Goal: Task Accomplishment & Management: Use online tool/utility

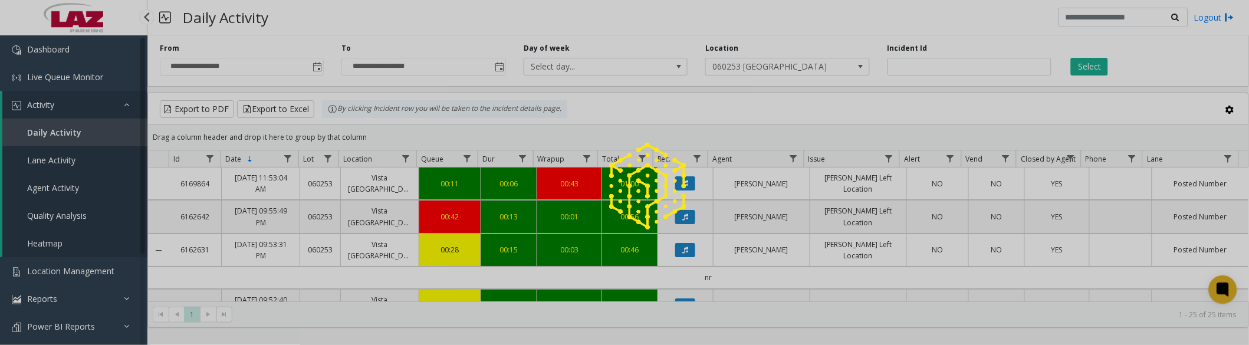
scroll to position [721, 0]
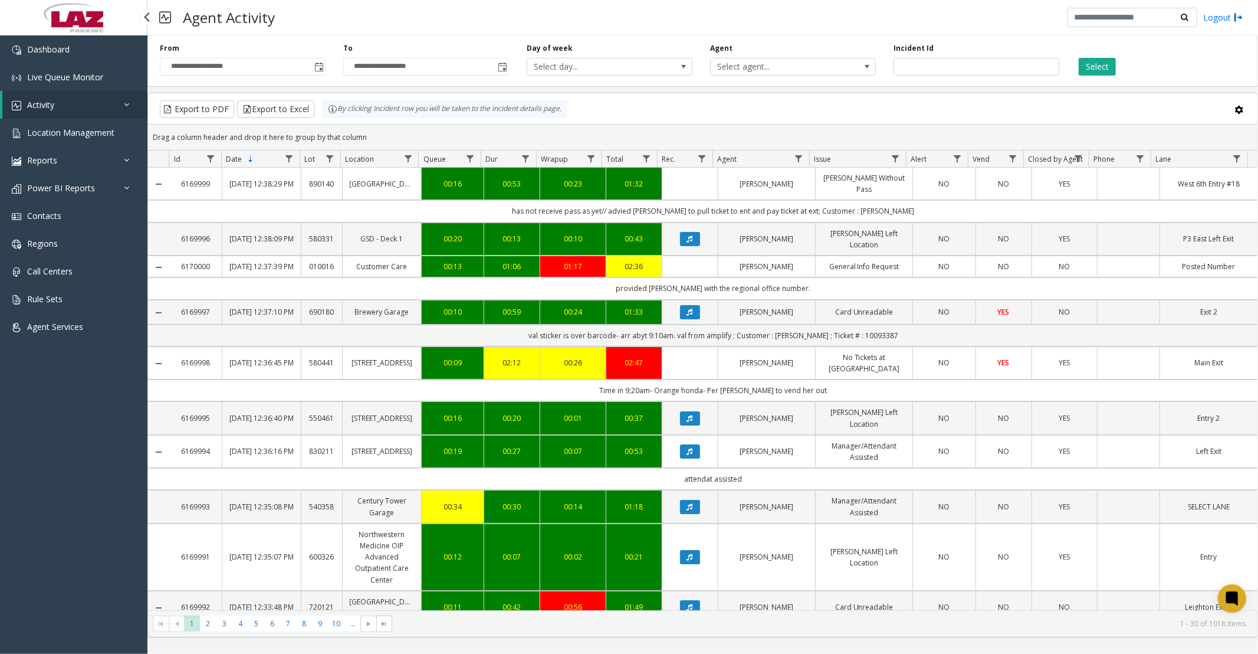
click at [85, 103] on link "Activity" at bounding box center [74, 105] width 145 height 28
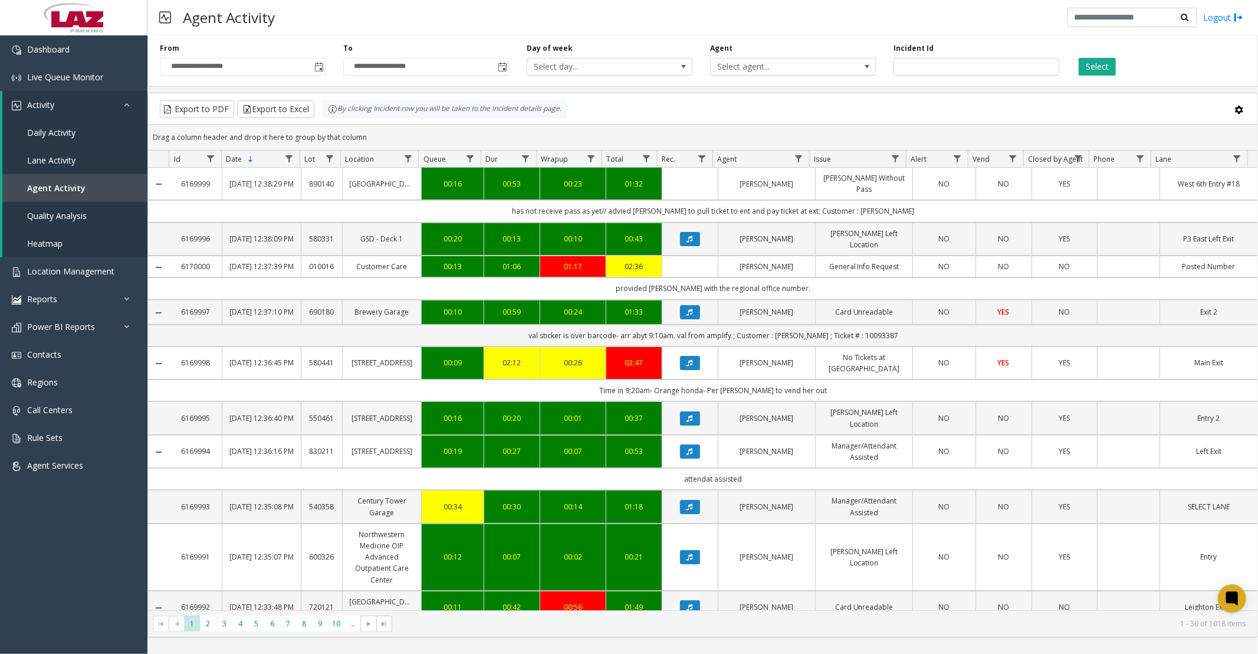
click at [322, 65] on span "Toggle popup" at bounding box center [318, 67] width 9 height 9
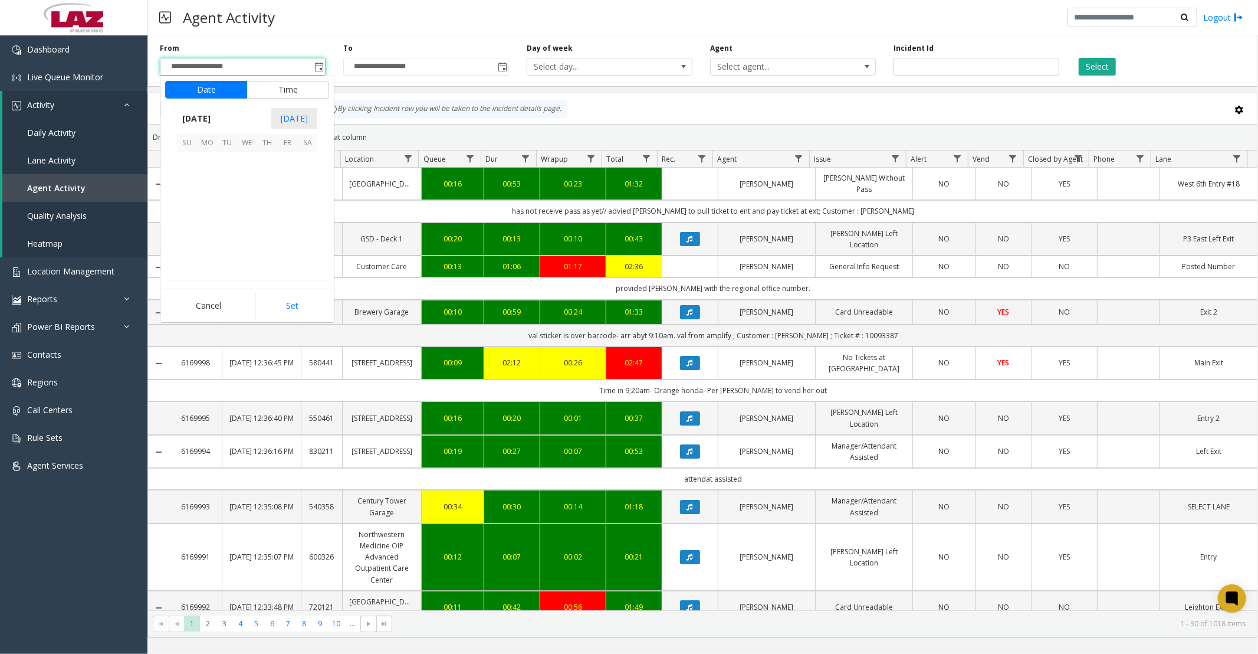
scroll to position [211680, 0]
click at [205, 221] on span "22" at bounding box center [207, 222] width 20 height 20
click at [274, 303] on button "Set" at bounding box center [292, 306] width 74 height 26
type input "**********"
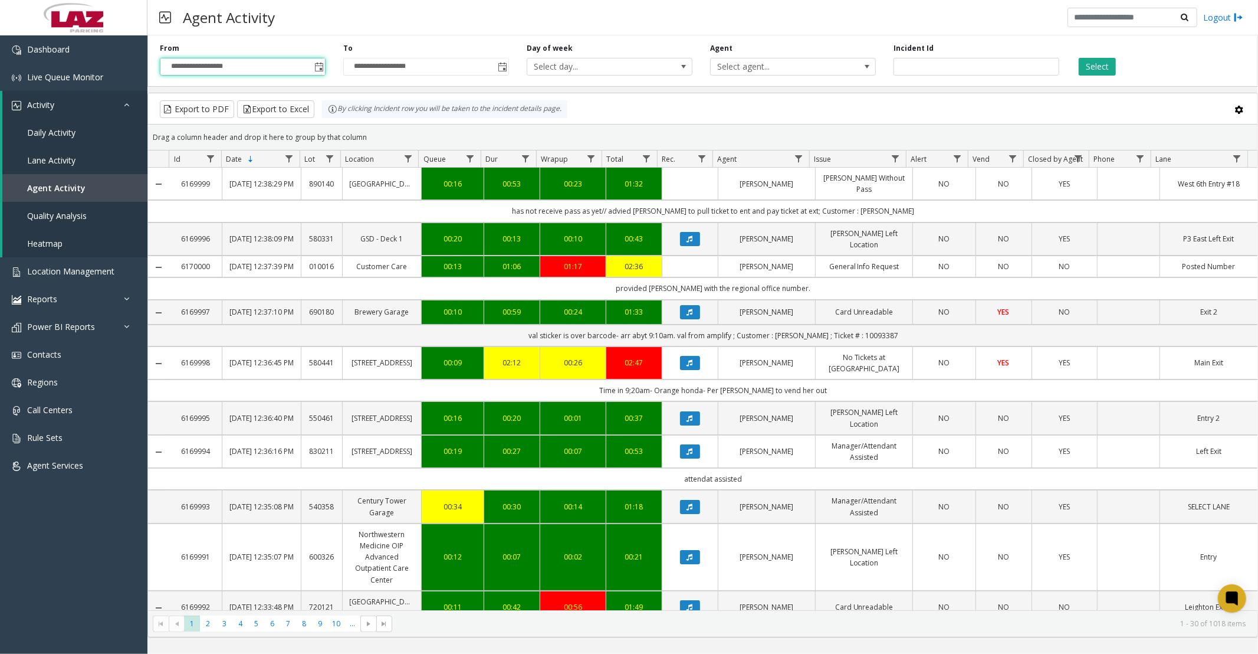
click at [744, 65] on span "Select agent..." at bounding box center [777, 66] width 132 height 17
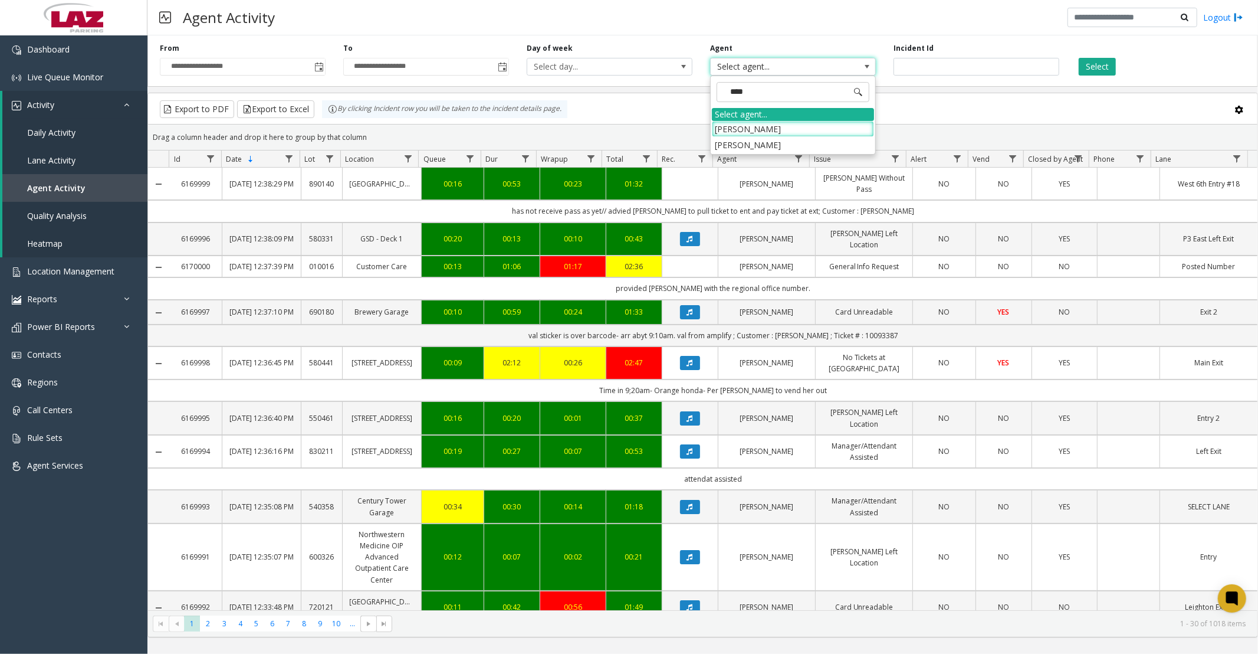
type input "*****"
click at [746, 144] on li "Bianca Swan" at bounding box center [793, 145] width 162 height 16
click at [1099, 64] on button "Select" at bounding box center [1097, 67] width 37 height 18
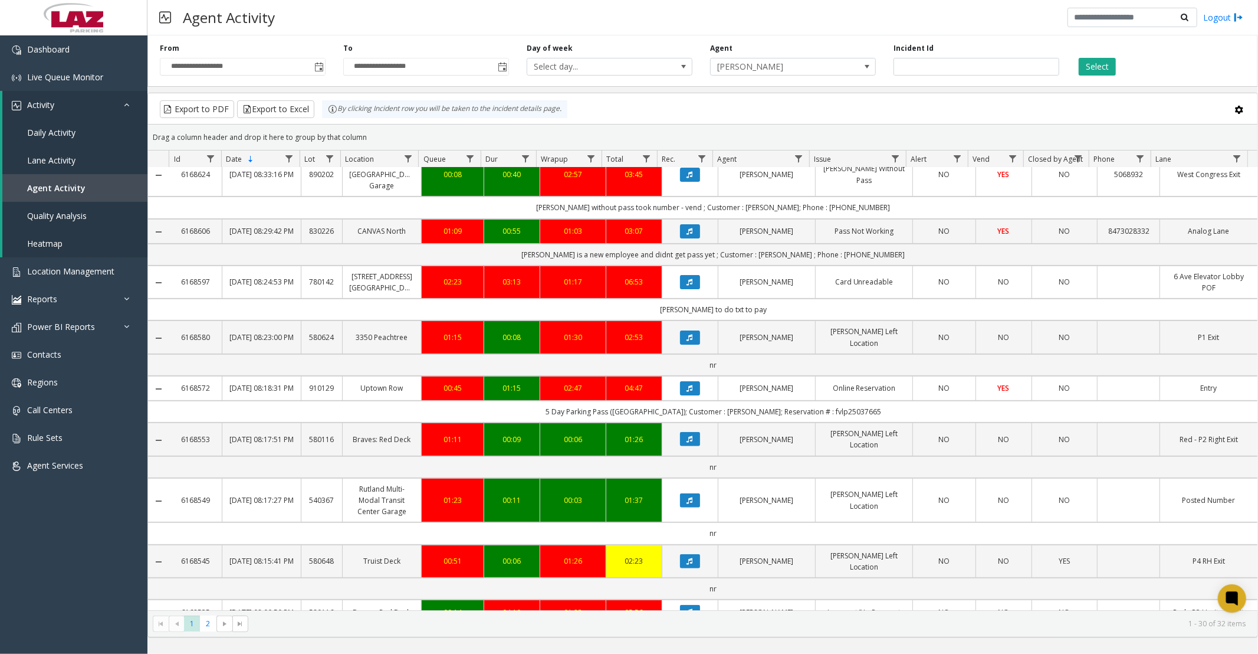
scroll to position [262, 0]
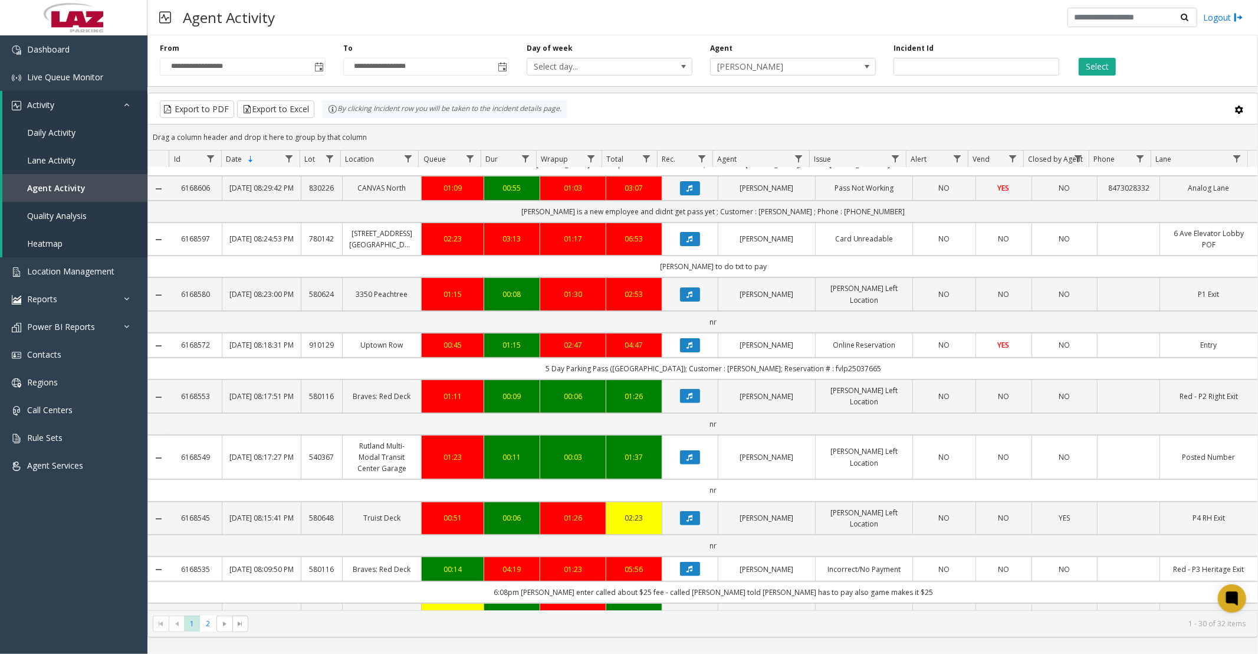
click at [688, 352] on button "Data table" at bounding box center [690, 345] width 20 height 14
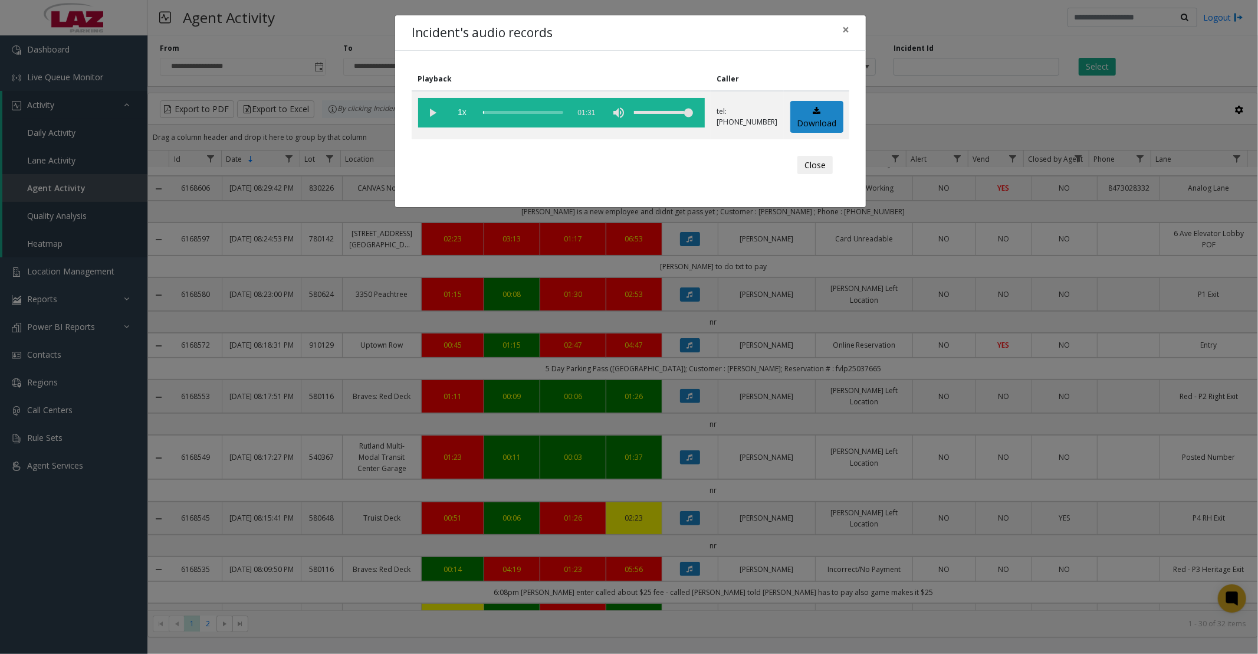
click at [816, 159] on button "Close" at bounding box center [815, 165] width 35 height 19
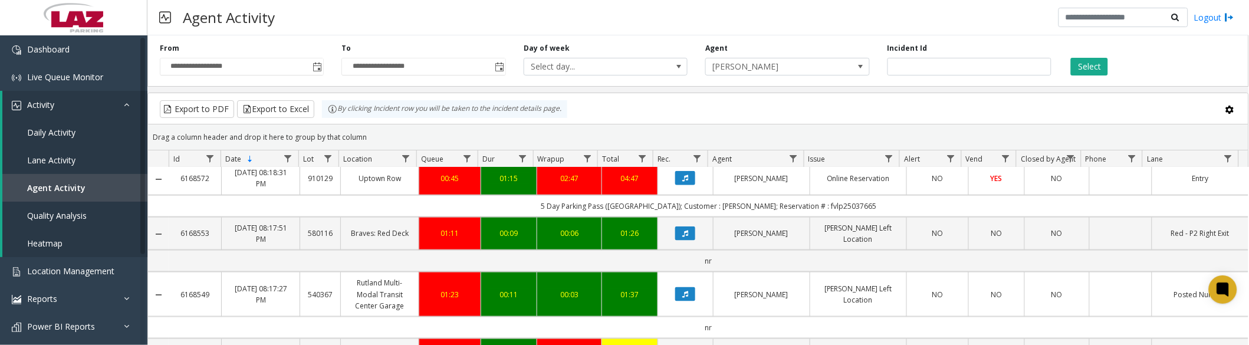
scroll to position [393, 0]
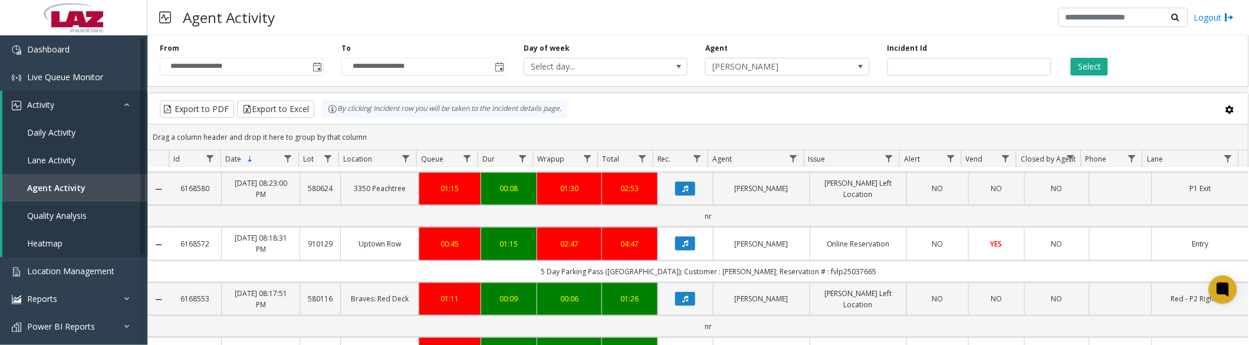
click at [683, 240] on icon "Data table" at bounding box center [686, 243] width 6 height 7
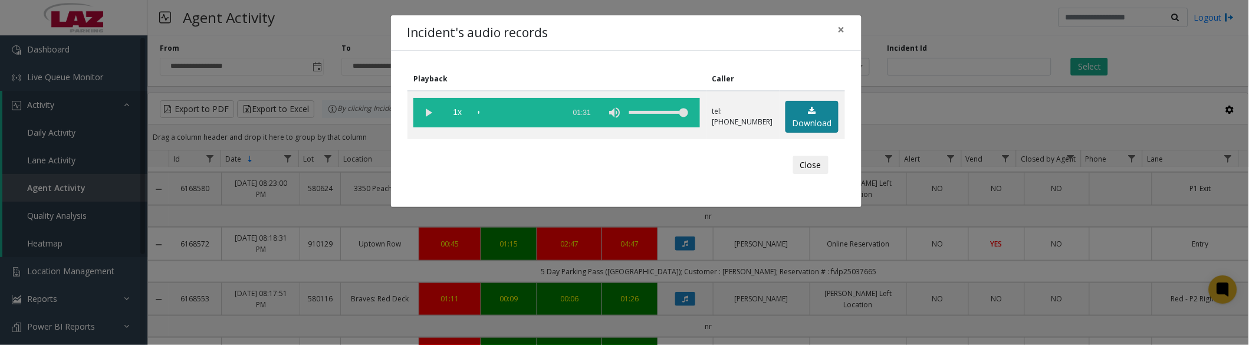
click at [806, 116] on link "Download" at bounding box center [812, 117] width 53 height 32
click at [431, 111] on vg-play-pause at bounding box center [428, 112] width 29 height 29
click at [427, 113] on vg-play-pause at bounding box center [428, 112] width 29 height 29
drag, startPoint x: 816, startPoint y: 166, endPoint x: 673, endPoint y: 344, distance: 227.8
click at [816, 166] on button "Close" at bounding box center [810, 165] width 35 height 19
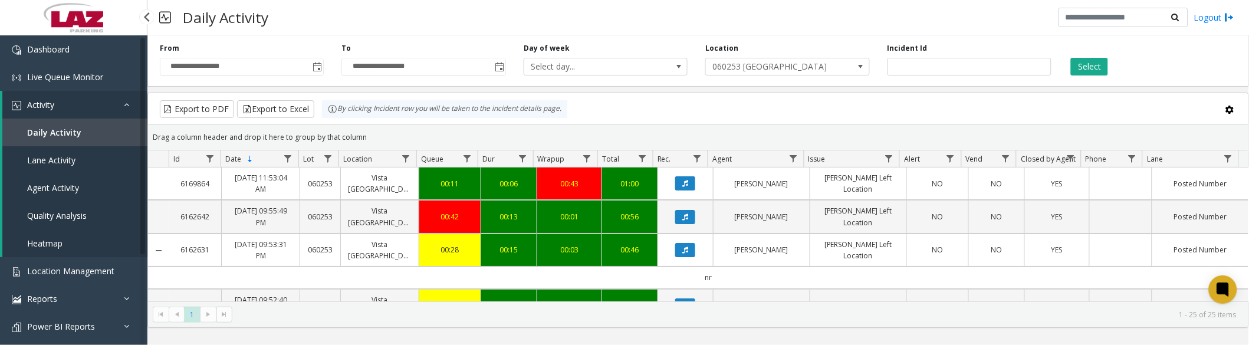
scroll to position [721, 0]
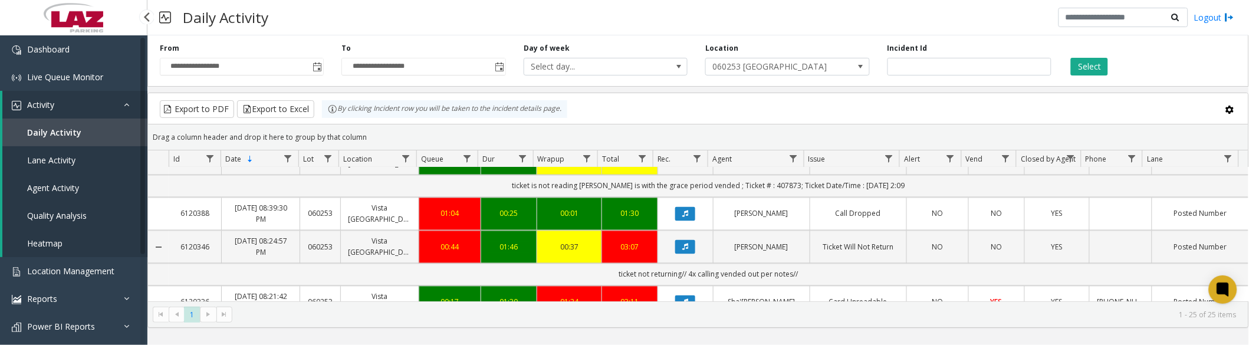
click at [727, 63] on span "060253 [GEOGRAPHIC_DATA]" at bounding box center [771, 66] width 130 height 17
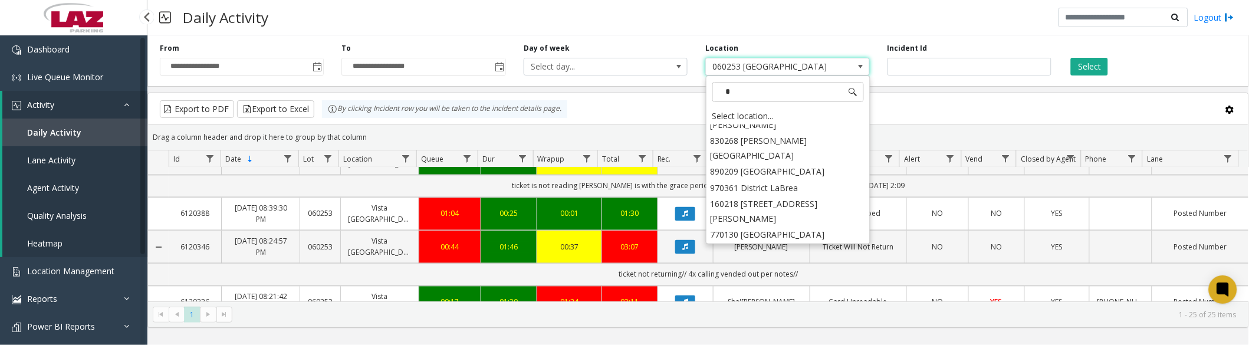
scroll to position [0, 0]
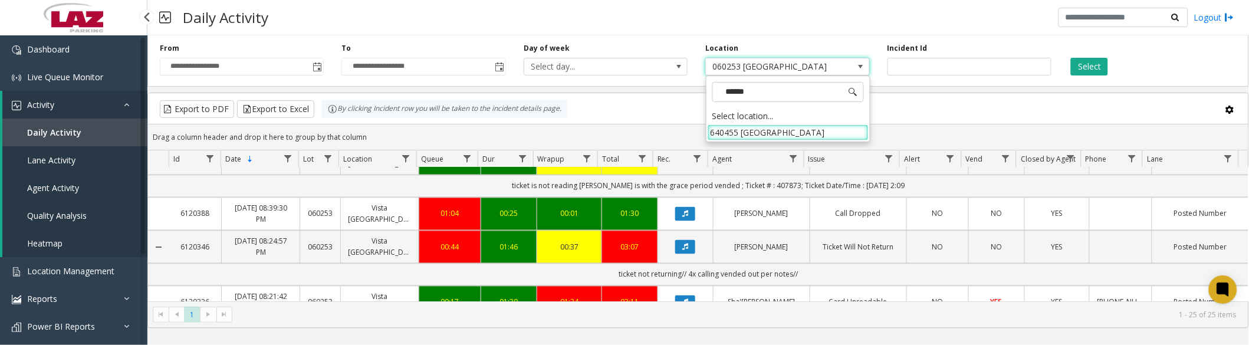
type input "*******"
click at [714, 136] on li "640455 [GEOGRAPHIC_DATA]" at bounding box center [788, 132] width 161 height 16
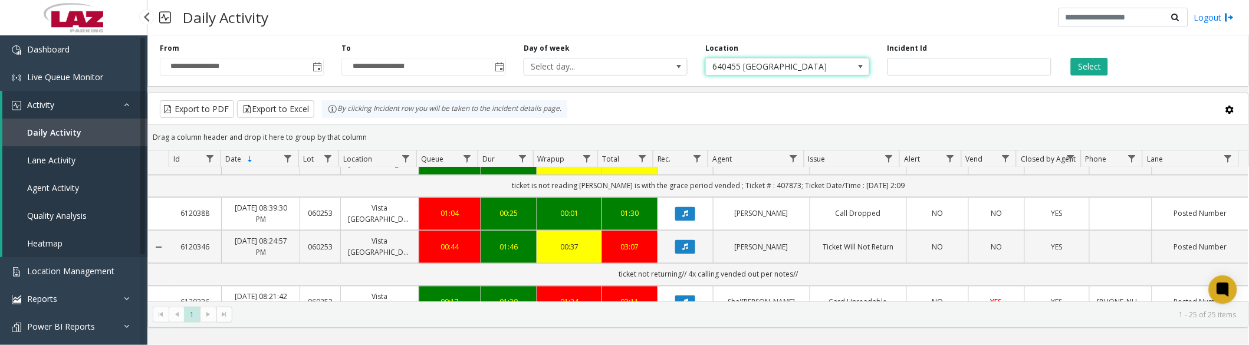
click at [1101, 68] on button "Select" at bounding box center [1089, 67] width 37 height 18
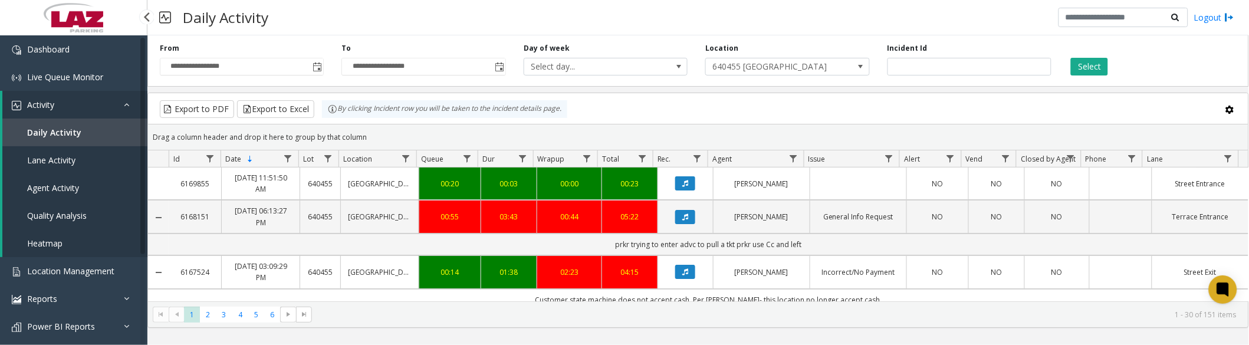
scroll to position [65, 0]
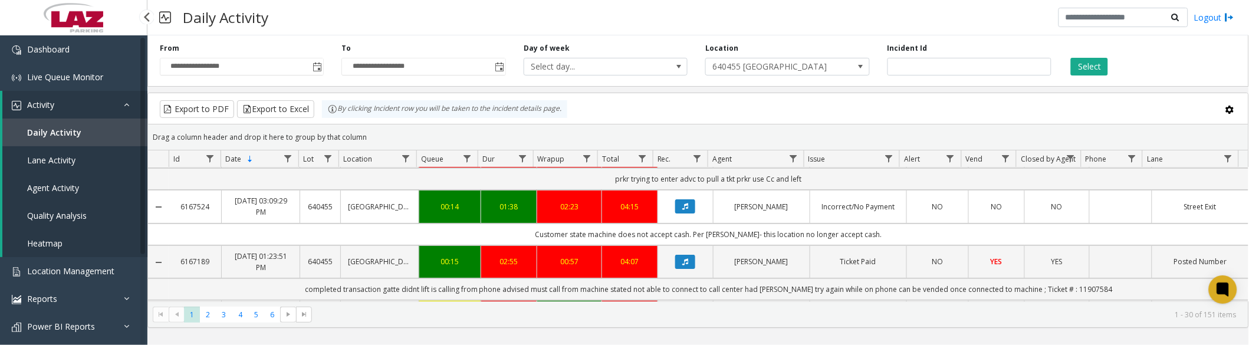
click at [683, 204] on icon "Data table" at bounding box center [686, 206] width 6 height 7
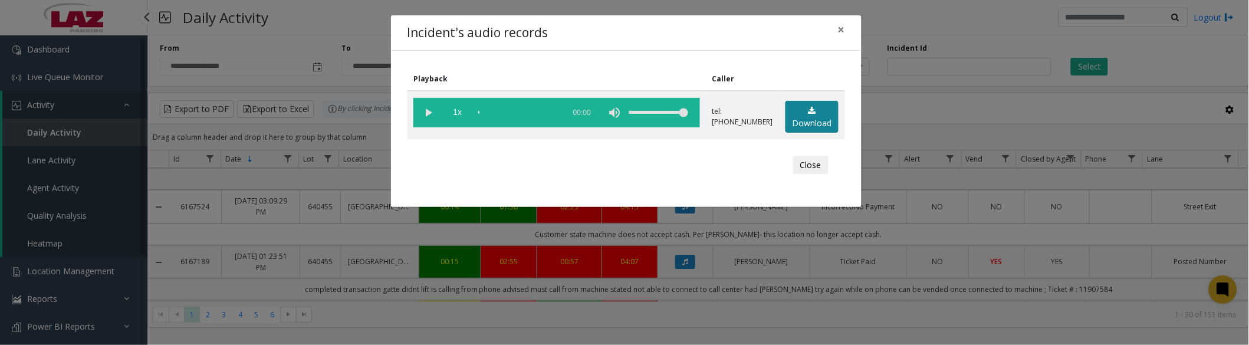
click at [806, 122] on link "Download" at bounding box center [812, 117] width 53 height 32
drag, startPoint x: 425, startPoint y: 107, endPoint x: 460, endPoint y: 99, distance: 36.3
click at [425, 107] on vg-play-pause at bounding box center [428, 112] width 29 height 29
drag, startPoint x: 806, startPoint y: 160, endPoint x: 1225, endPoint y: 212, distance: 422.0
click at [805, 161] on button "Close" at bounding box center [810, 165] width 35 height 19
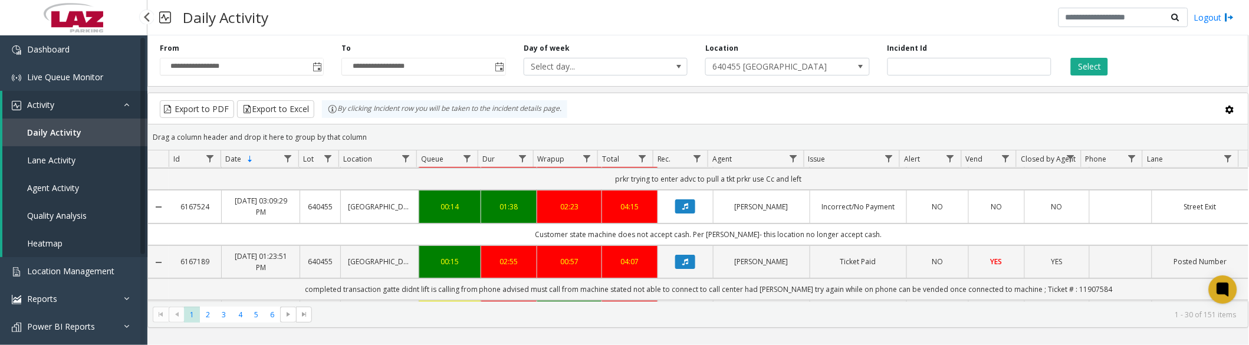
click at [683, 258] on button "Data table" at bounding box center [685, 262] width 20 height 14
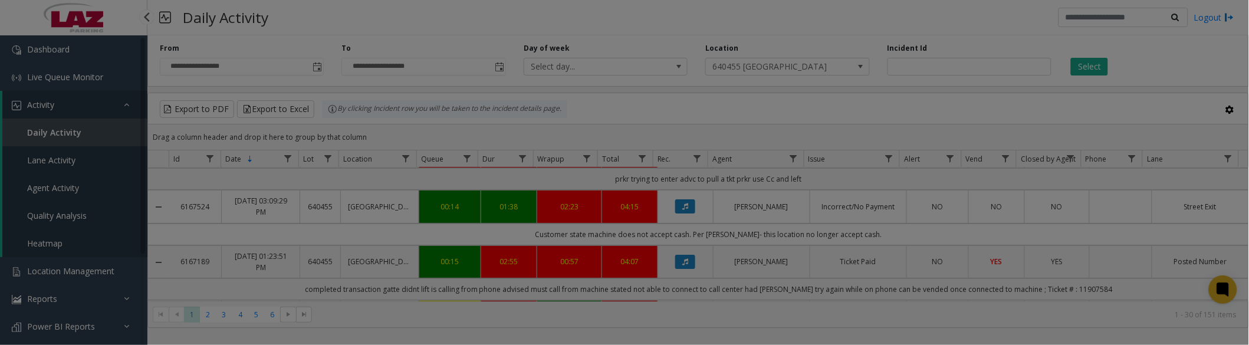
click at [0, 0] on div "Playback Caller 1x 00:00 tel:011802900715148893661 Download Close" at bounding box center [0, 0] width 0 height 0
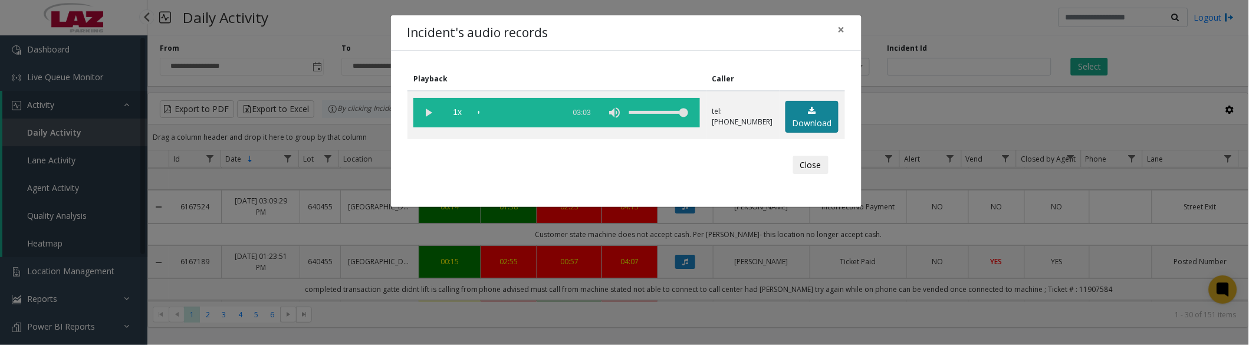
click at [816, 118] on link "Download" at bounding box center [812, 117] width 53 height 32
click at [424, 112] on vg-play-pause at bounding box center [428, 112] width 29 height 29
drag, startPoint x: 428, startPoint y: 108, endPoint x: 667, endPoint y: 341, distance: 333.3
click at [428, 108] on vg-play-pause at bounding box center [428, 112] width 29 height 29
drag, startPoint x: 504, startPoint y: 111, endPoint x: 543, endPoint y: 124, distance: 41.8
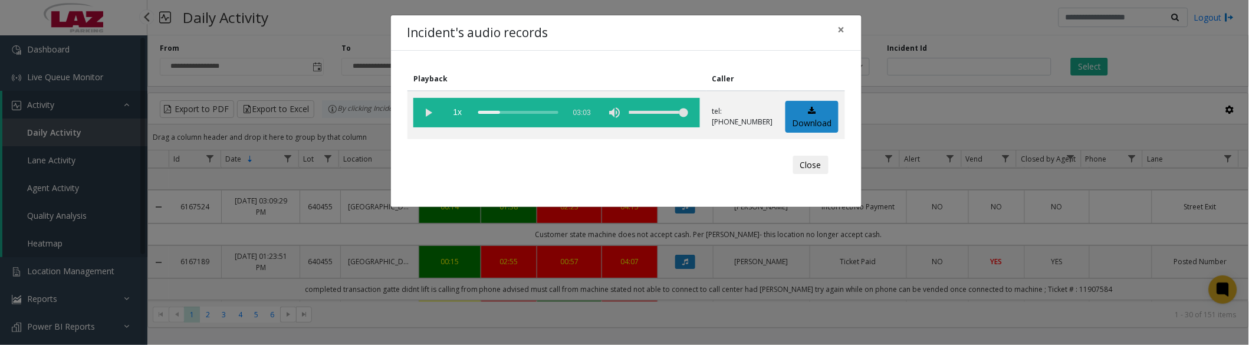
click at [579, 121] on vg-controls "1x 03:03" at bounding box center [557, 112] width 287 height 29
drag, startPoint x: 491, startPoint y: 110, endPoint x: 469, endPoint y: 111, distance: 21.8
click at [469, 111] on vg-controls "1x 03:03" at bounding box center [557, 112] width 287 height 29
click at [426, 109] on vg-play-pause at bounding box center [428, 112] width 29 height 29
drag, startPoint x: 505, startPoint y: 113, endPoint x: 573, endPoint y: 123, distance: 69.1
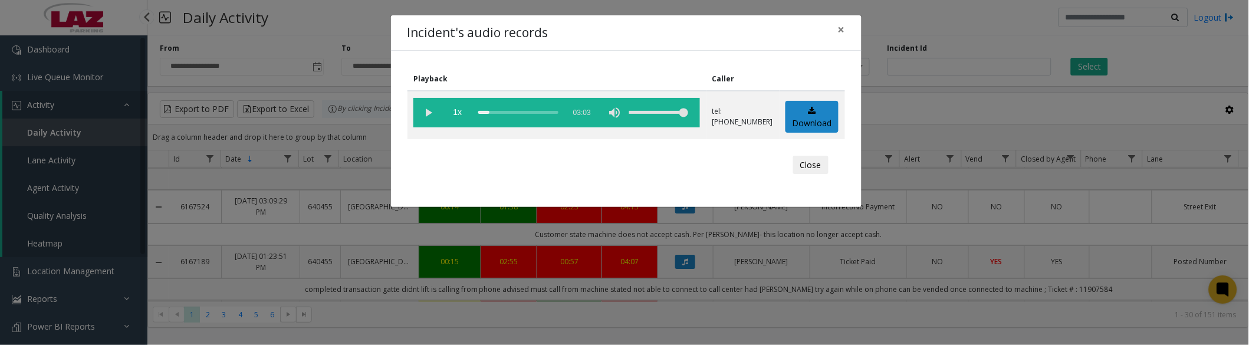
click at [573, 123] on vg-controls "1x 03:03" at bounding box center [557, 112] width 287 height 29
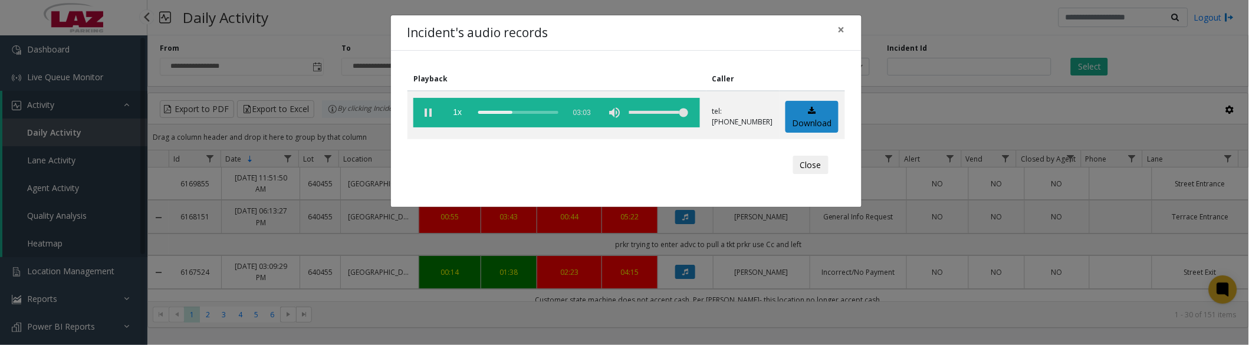
scroll to position [65, 0]
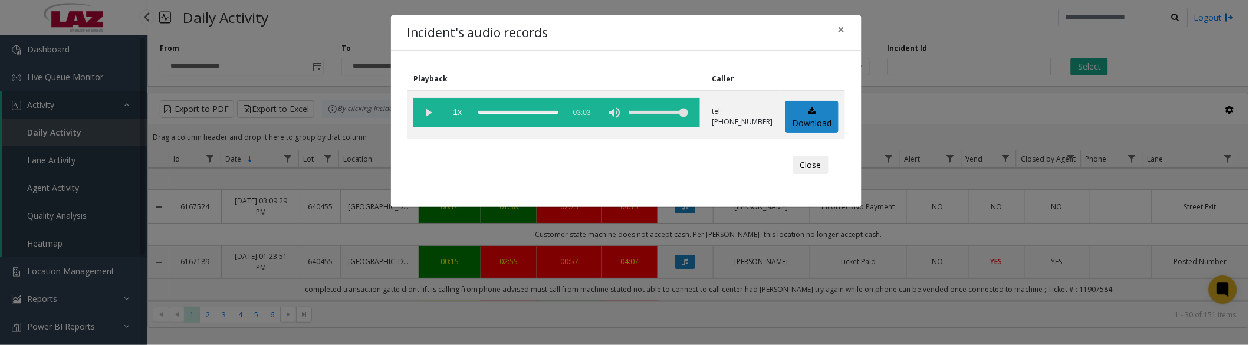
click at [811, 162] on button "Close" at bounding box center [810, 165] width 35 height 19
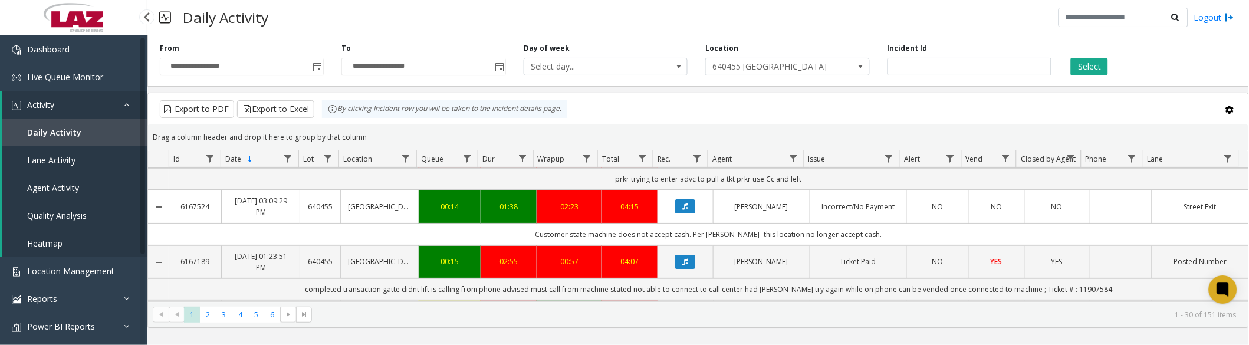
scroll to position [131, 0]
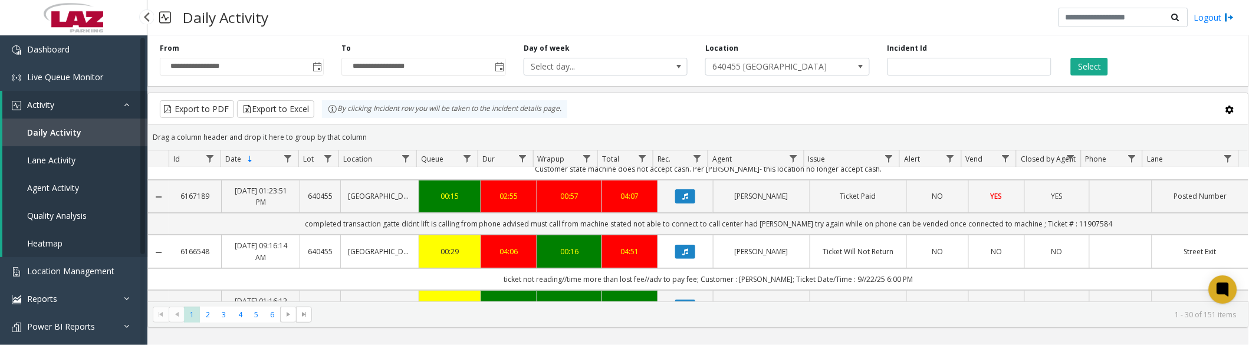
click at [683, 196] on icon "Data table" at bounding box center [686, 196] width 6 height 7
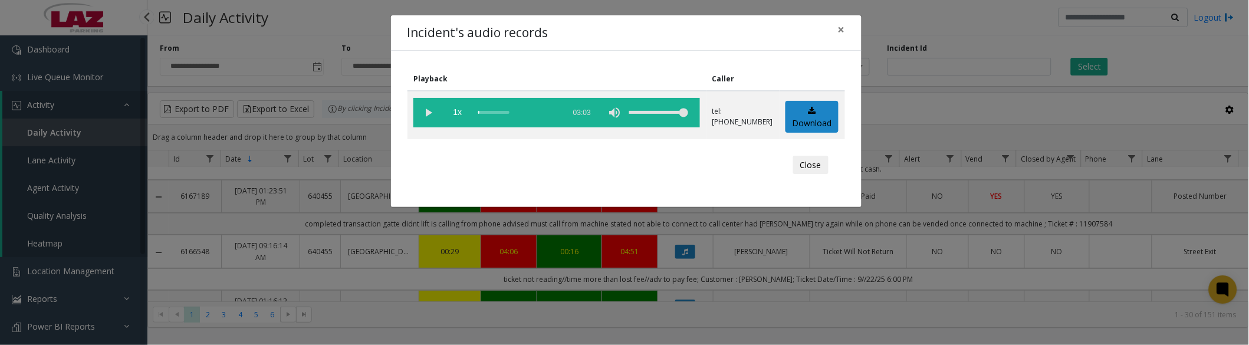
click at [428, 104] on vg-play-pause at bounding box center [428, 112] width 29 height 29
click at [814, 165] on button "Close" at bounding box center [810, 165] width 35 height 19
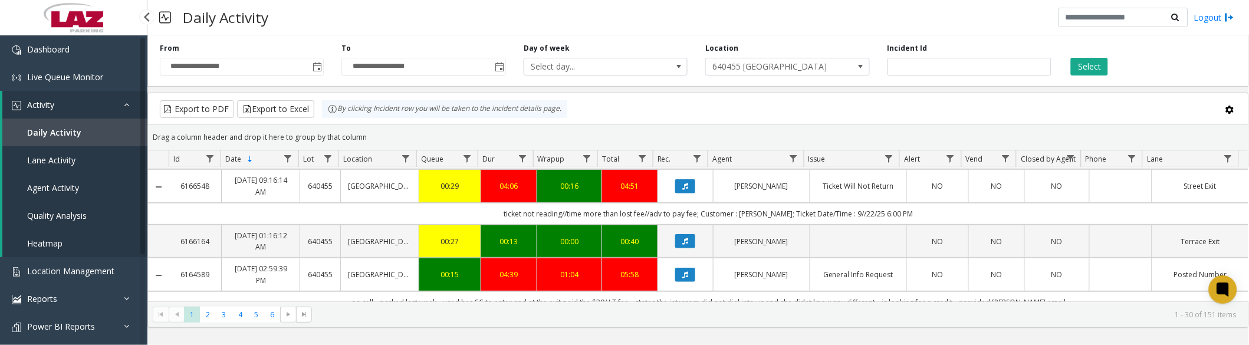
scroll to position [262, 0]
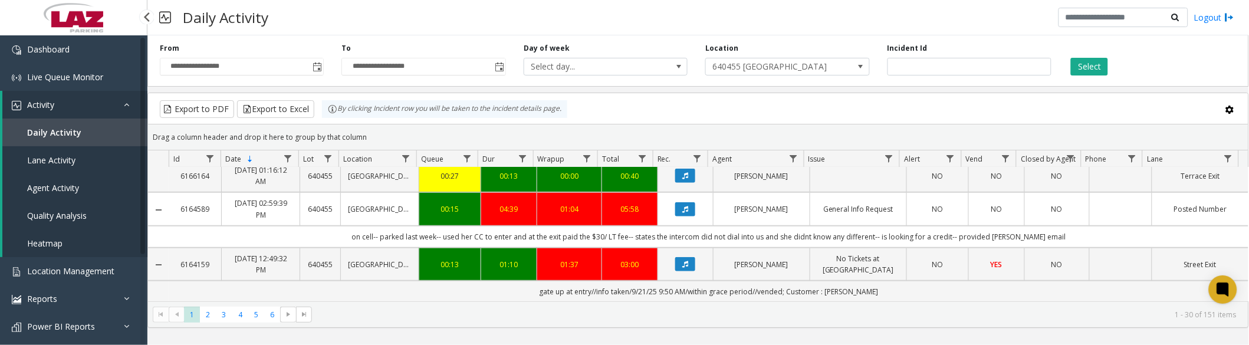
click at [676, 206] on button "Data table" at bounding box center [685, 209] width 20 height 14
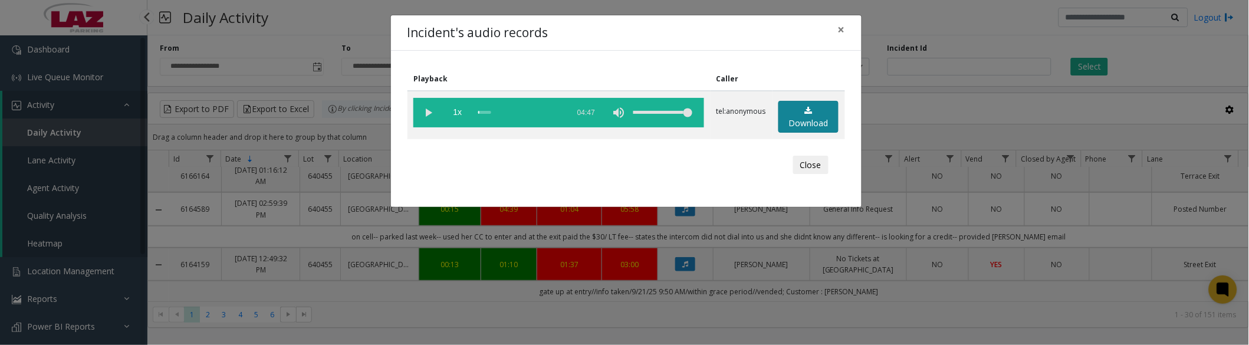
click at [795, 117] on link "Download" at bounding box center [809, 117] width 60 height 32
click at [810, 244] on div "Incident's audio records × Playback Caller 1x 04:47 tel:anonymous Download Close" at bounding box center [624, 172] width 1249 height 345
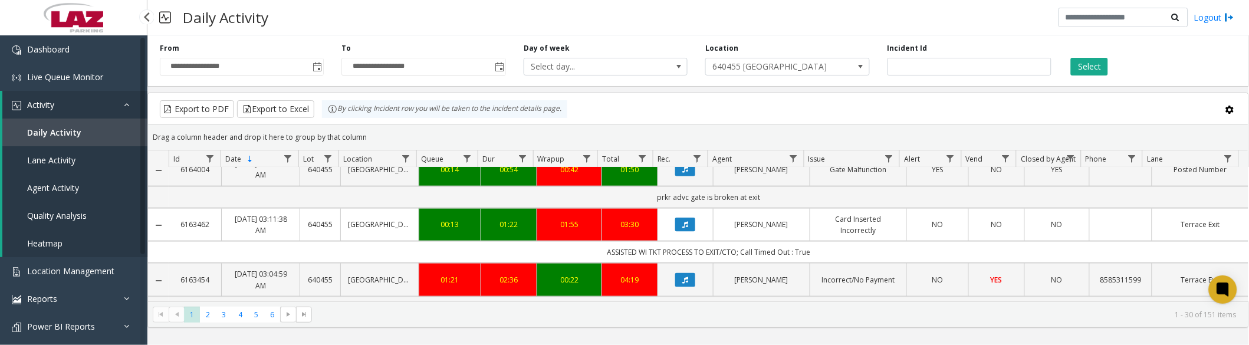
scroll to position [458, 0]
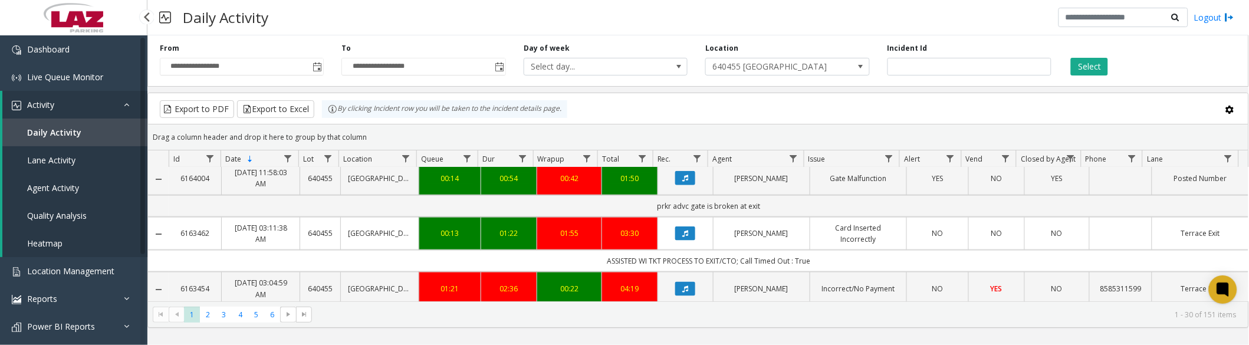
click at [683, 237] on icon "Data table" at bounding box center [686, 233] width 6 height 7
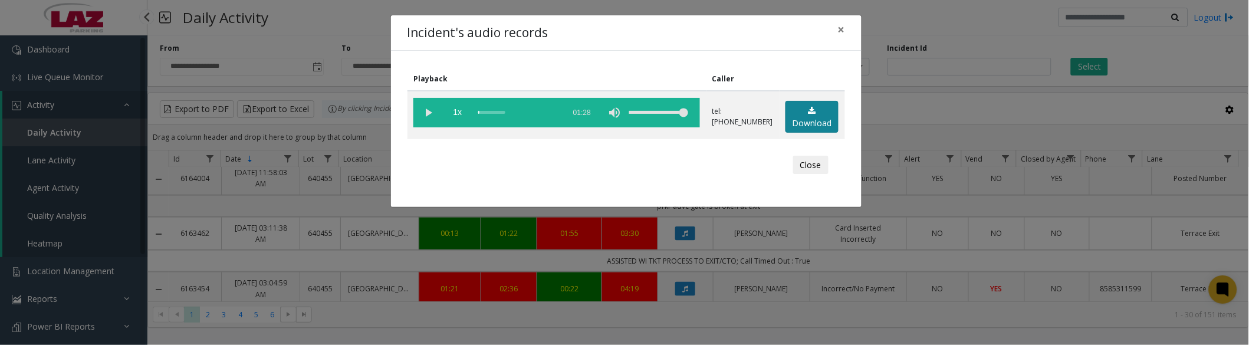
click at [805, 112] on link "Download" at bounding box center [812, 117] width 53 height 32
click at [432, 111] on vg-play-pause at bounding box center [428, 112] width 29 height 29
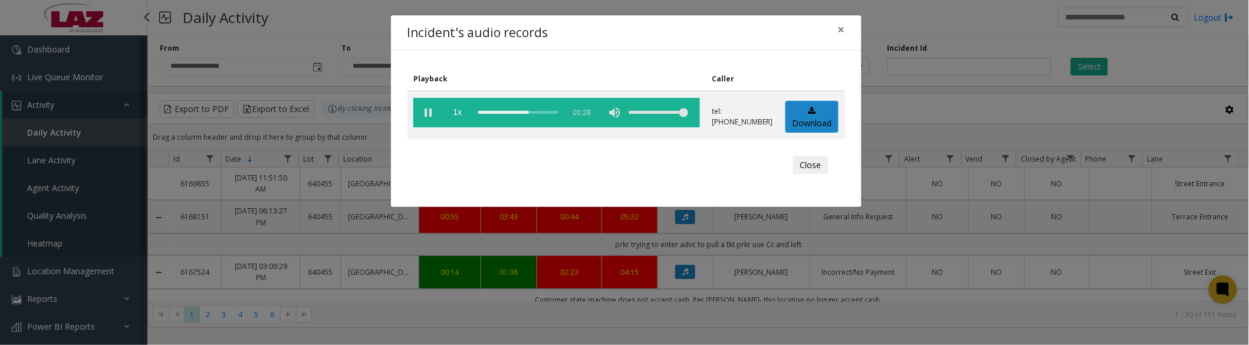
scroll to position [458, 0]
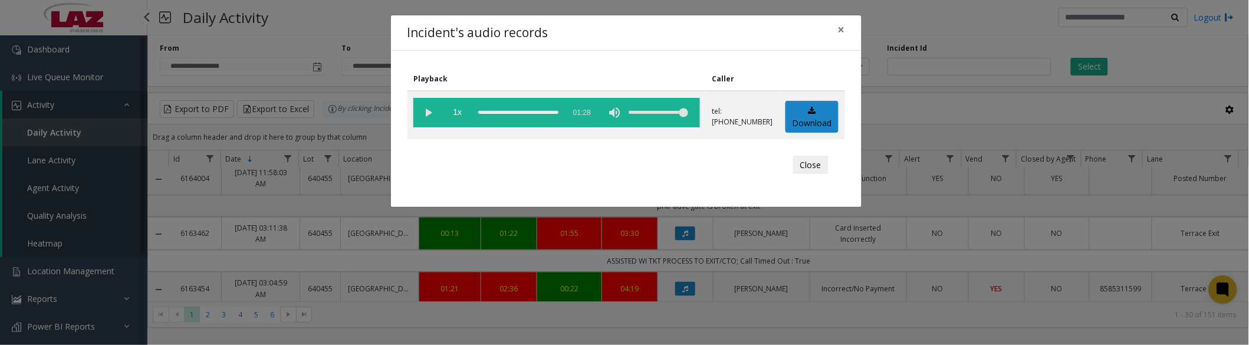
click at [811, 163] on button "Close" at bounding box center [810, 165] width 35 height 19
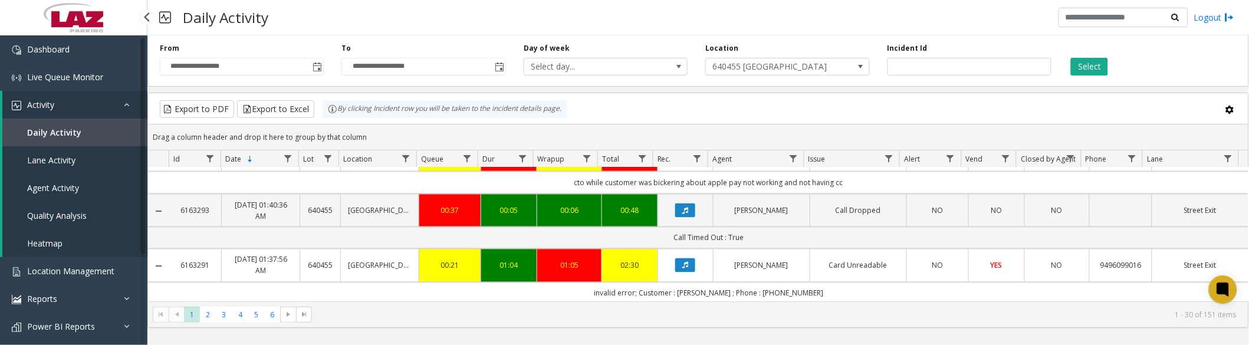
scroll to position [655, 0]
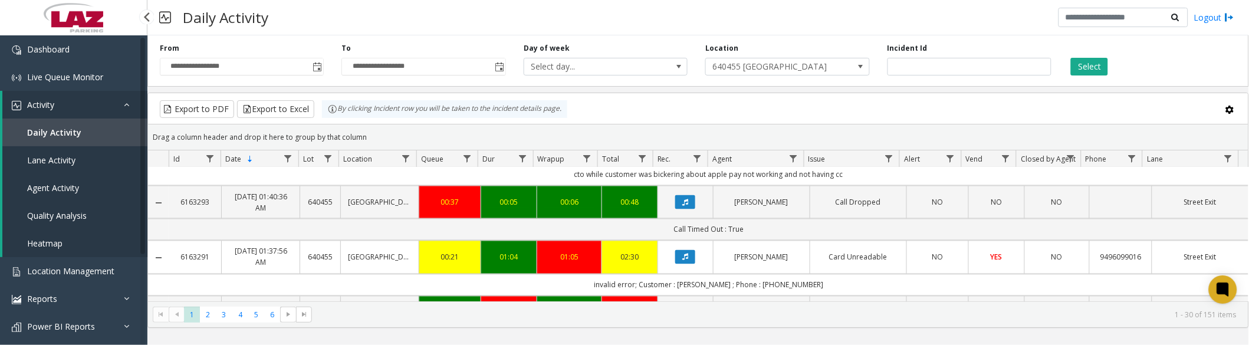
click at [683, 261] on icon "Data table" at bounding box center [686, 257] width 6 height 7
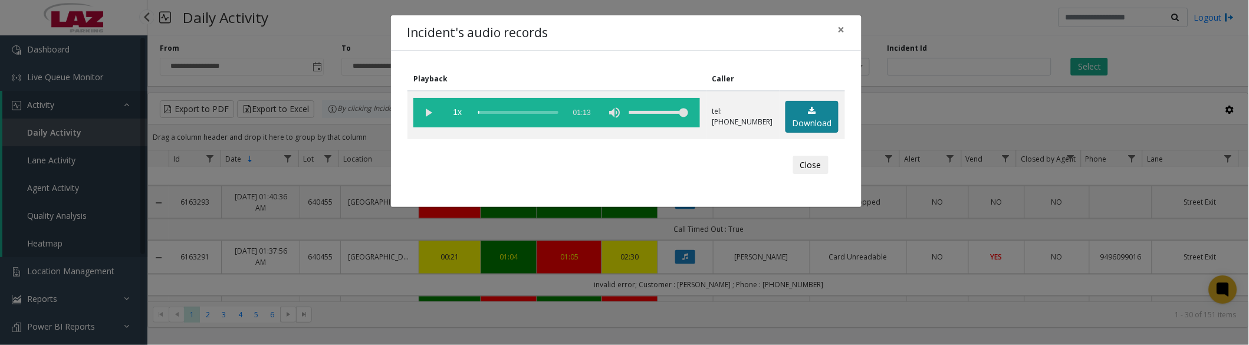
click at [818, 114] on link "Download" at bounding box center [812, 117] width 53 height 32
drag, startPoint x: 810, startPoint y: 164, endPoint x: 821, endPoint y: 129, distance: 37.0
click at [810, 164] on button "Close" at bounding box center [810, 165] width 35 height 19
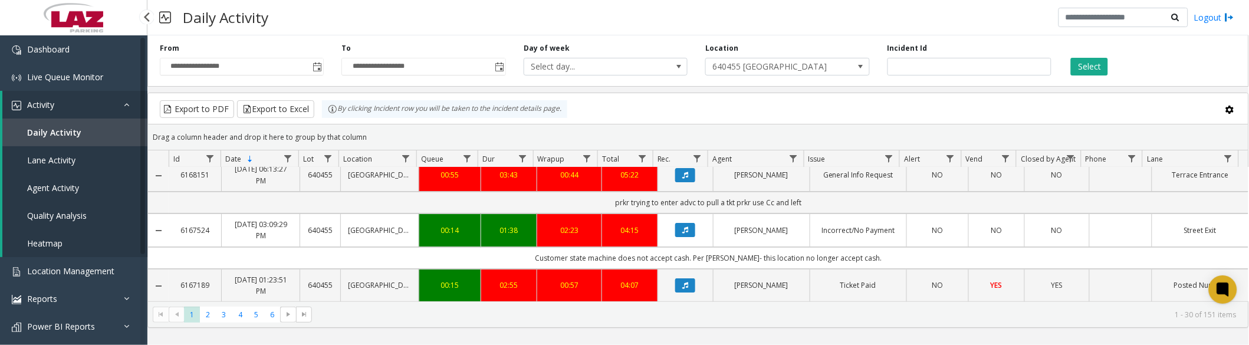
scroll to position [65, 0]
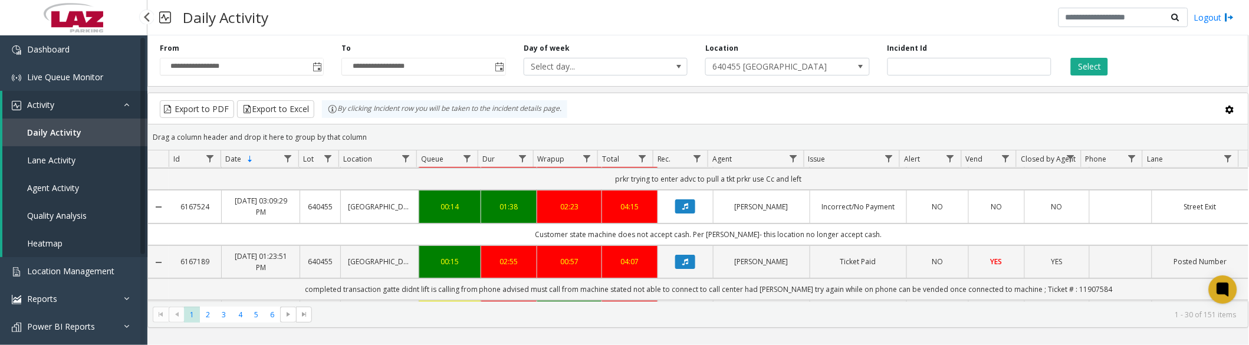
click at [683, 207] on icon "Data table" at bounding box center [686, 206] width 6 height 7
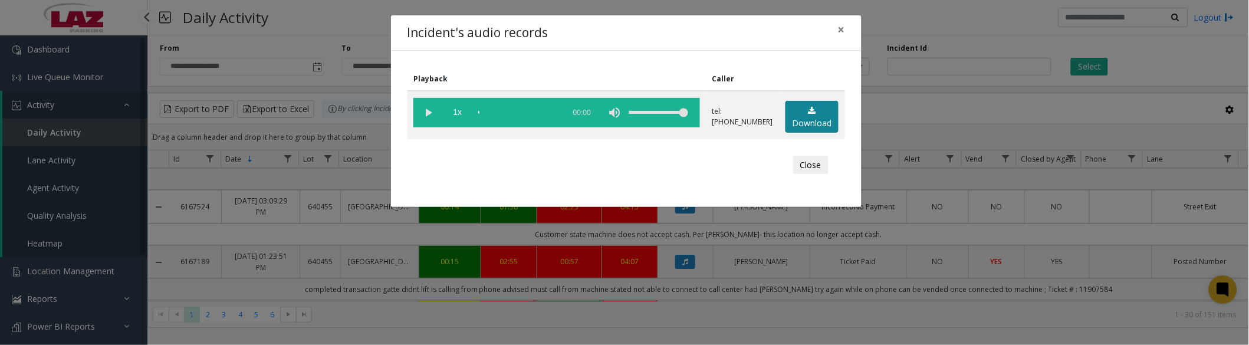
click at [821, 111] on link "Download" at bounding box center [812, 117] width 53 height 32
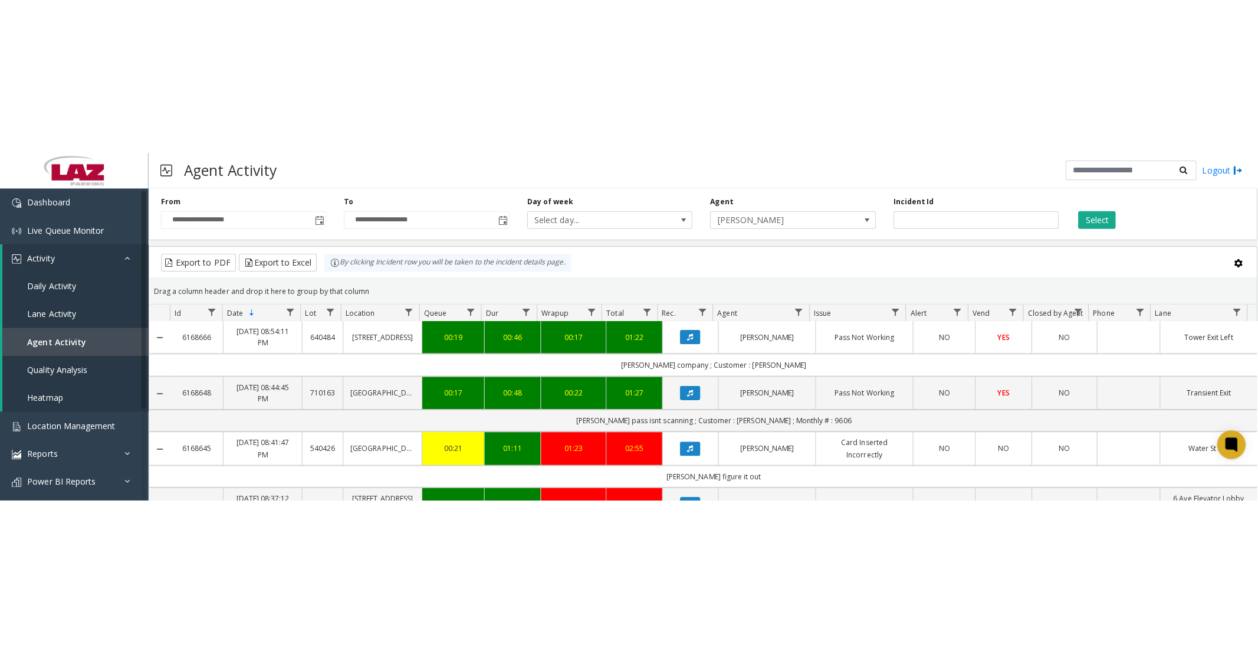
scroll to position [393, 0]
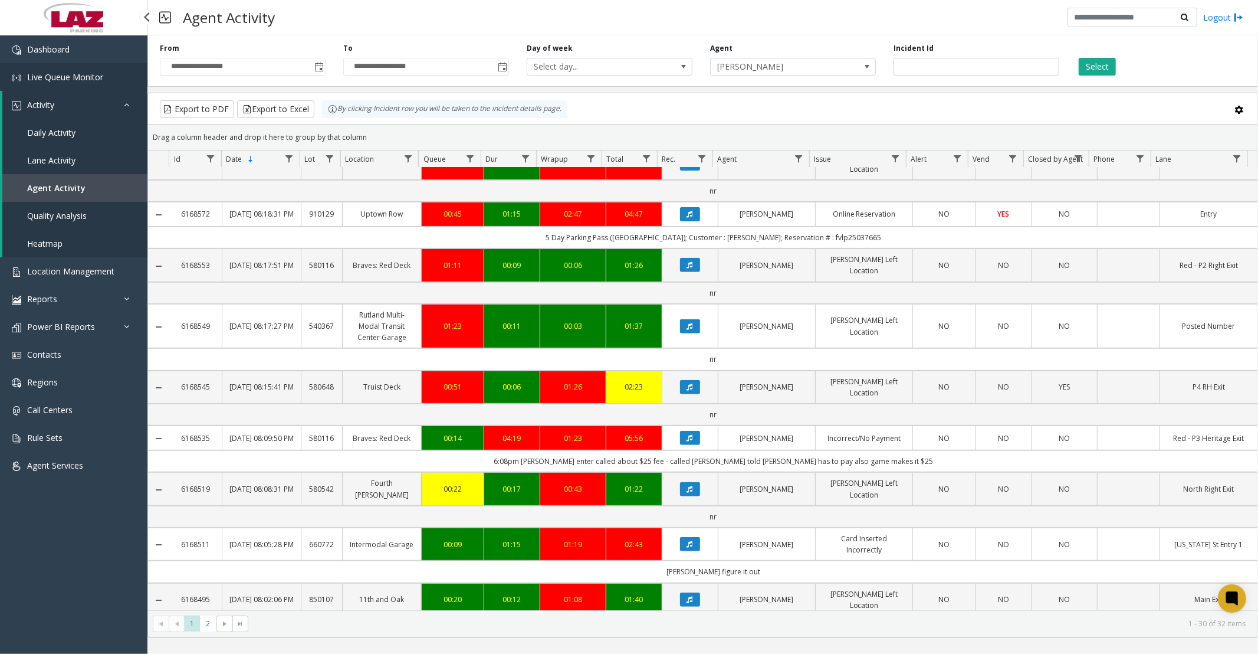
click at [60, 79] on span "Live Queue Monitor" at bounding box center [65, 76] width 76 height 11
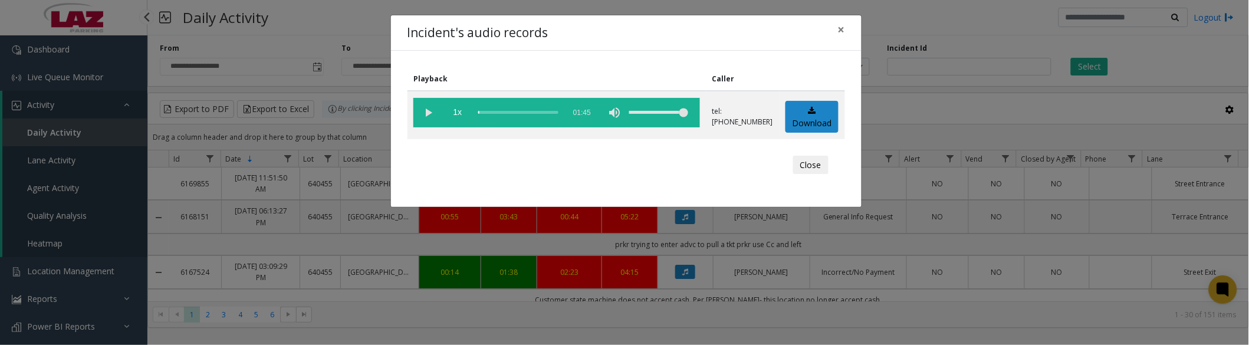
click at [818, 162] on button "Close" at bounding box center [810, 165] width 35 height 19
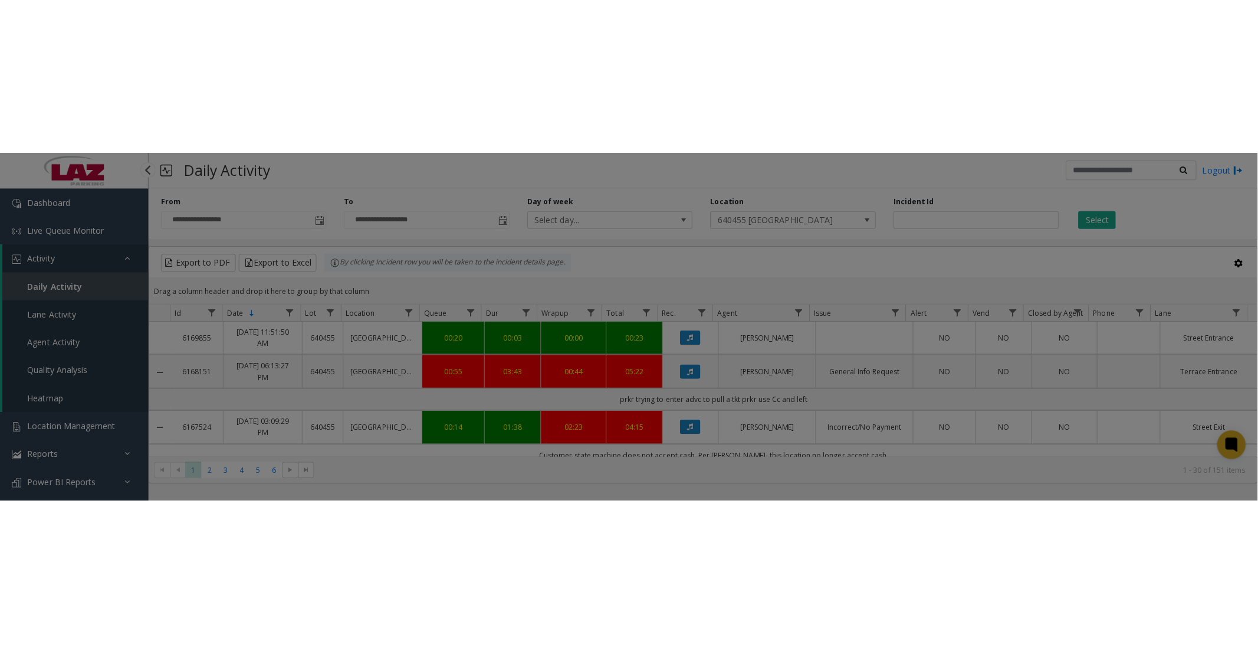
scroll to position [65, 0]
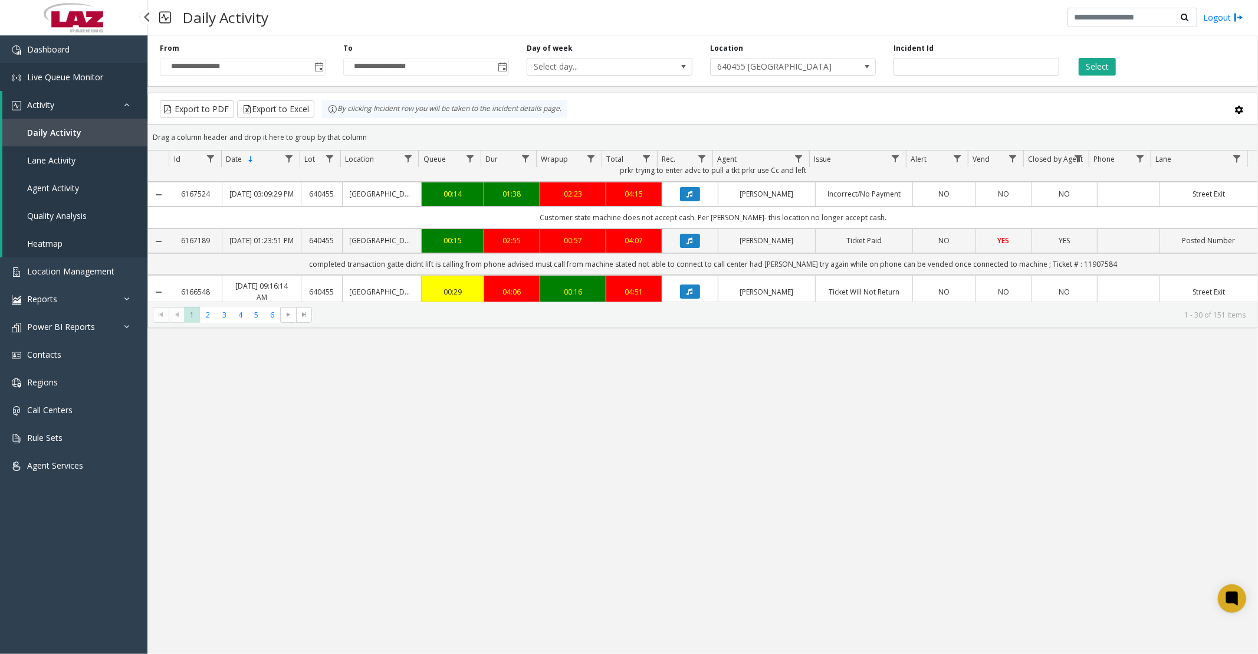
click at [86, 75] on span "Live Queue Monitor" at bounding box center [65, 76] width 76 height 11
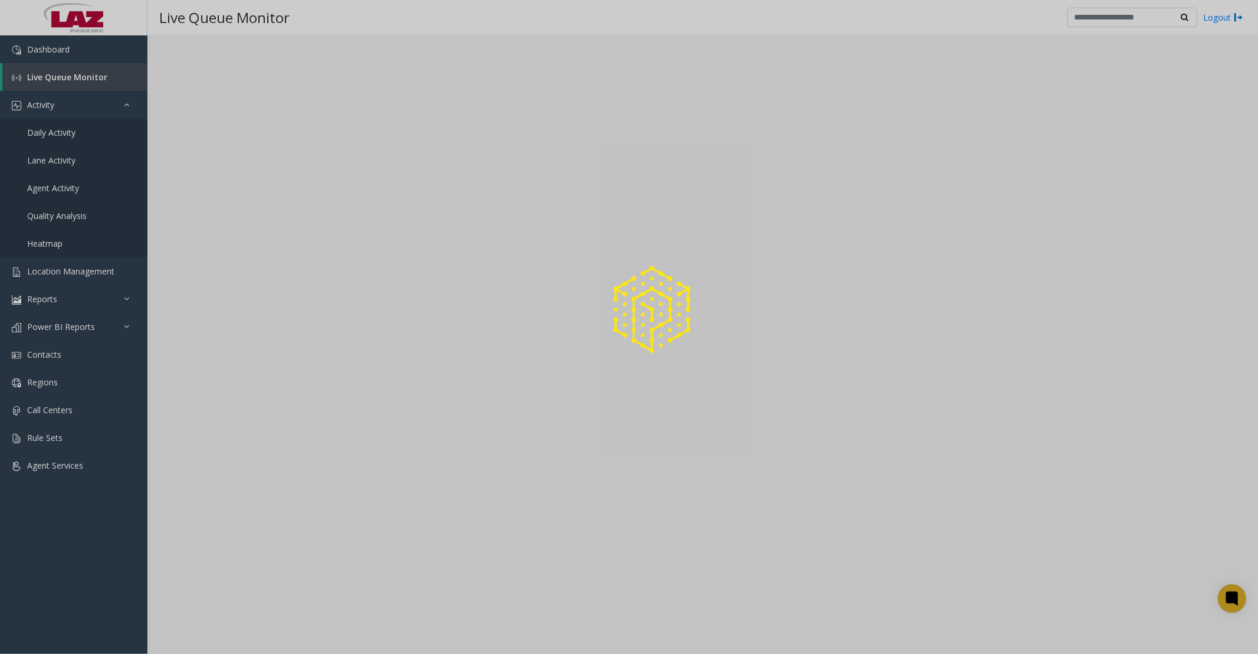
click at [65, 133] on div at bounding box center [629, 327] width 1258 height 654
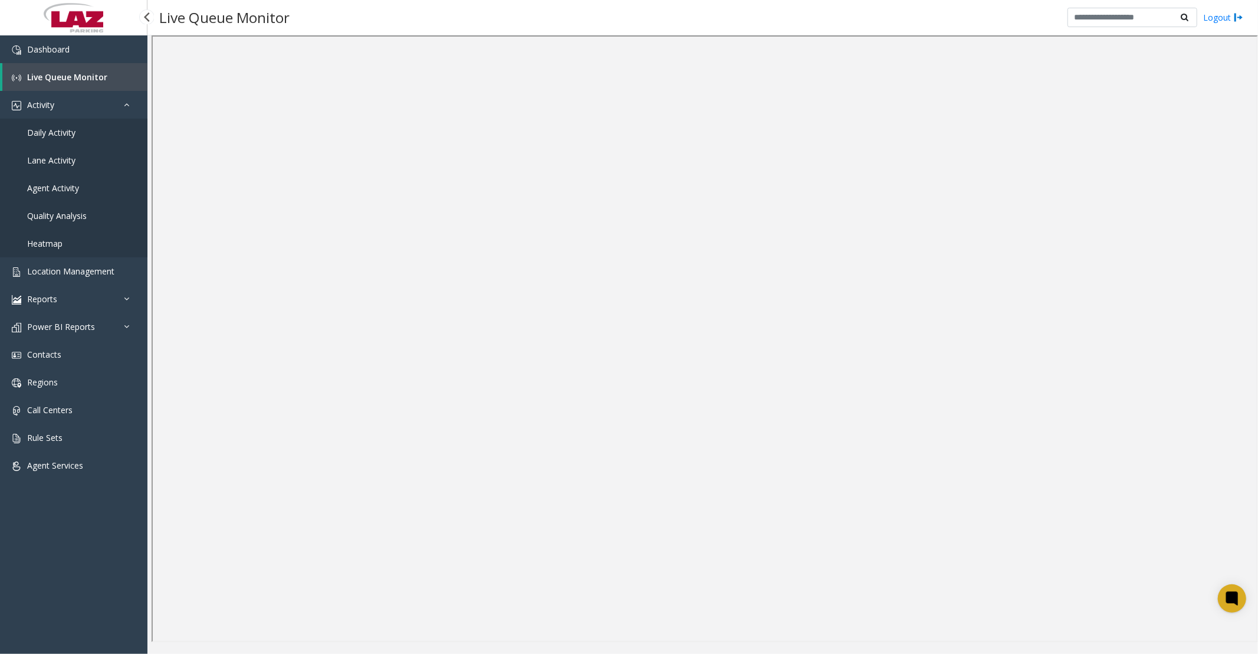
click at [44, 132] on span "Daily Activity" at bounding box center [51, 132] width 48 height 11
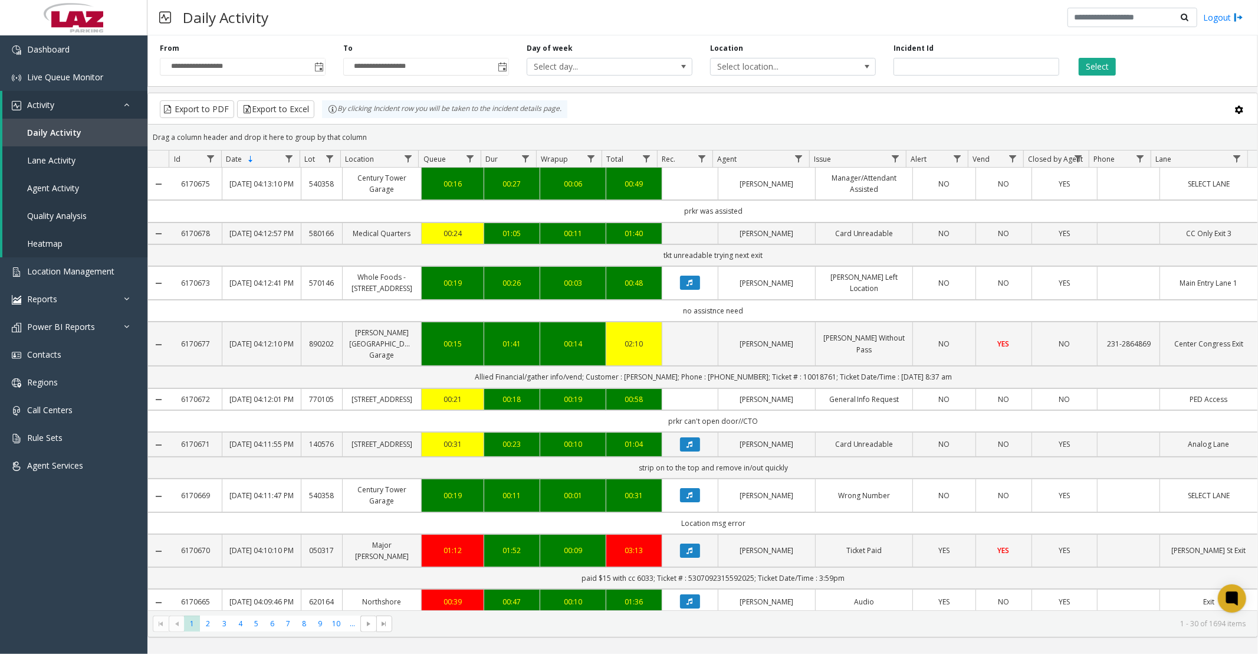
click at [317, 68] on span "Toggle popup" at bounding box center [318, 67] width 9 height 9
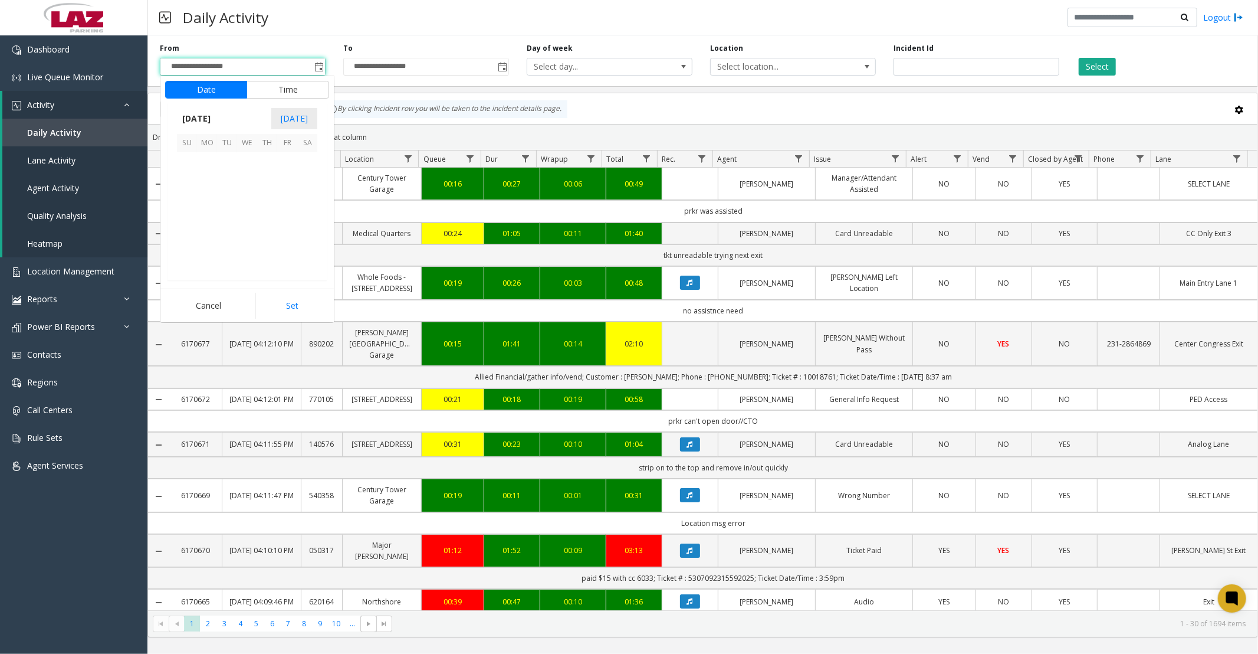
scroll to position [211680, 0]
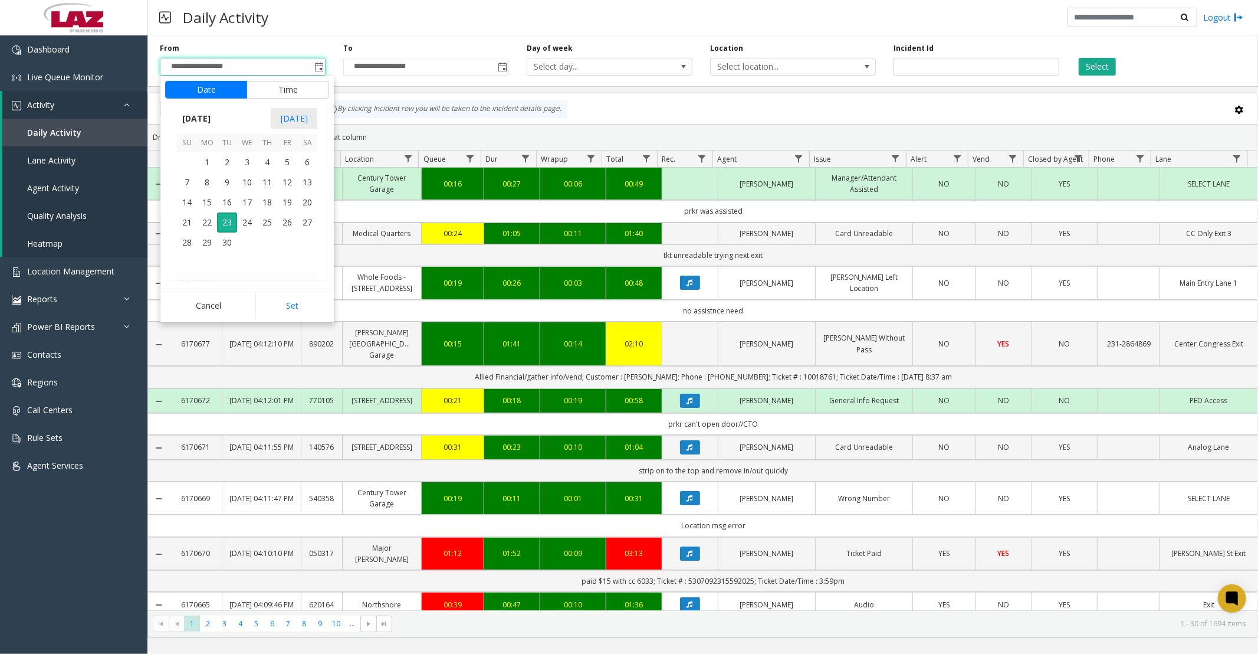
click at [290, 93] on button "Time" at bounding box center [288, 90] width 83 height 18
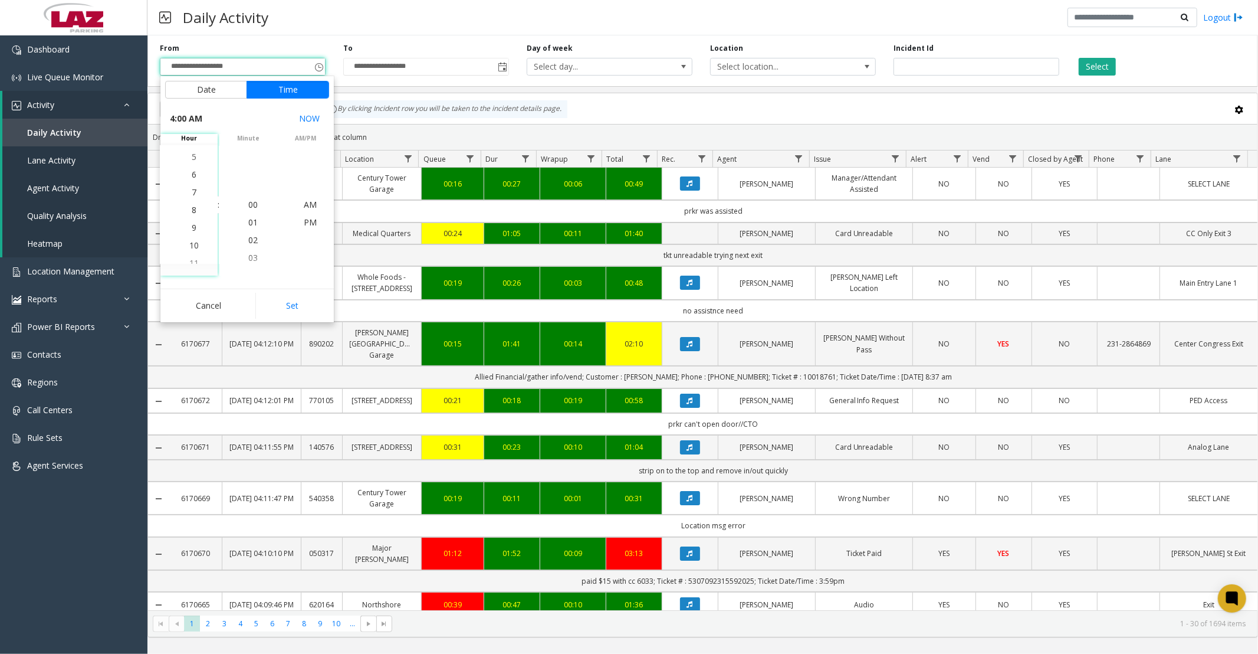
scroll to position [142, 0]
click at [196, 202] on li "8" at bounding box center [193, 205] width 41 height 18
click at [258, 203] on li "00" at bounding box center [252, 205] width 41 height 18
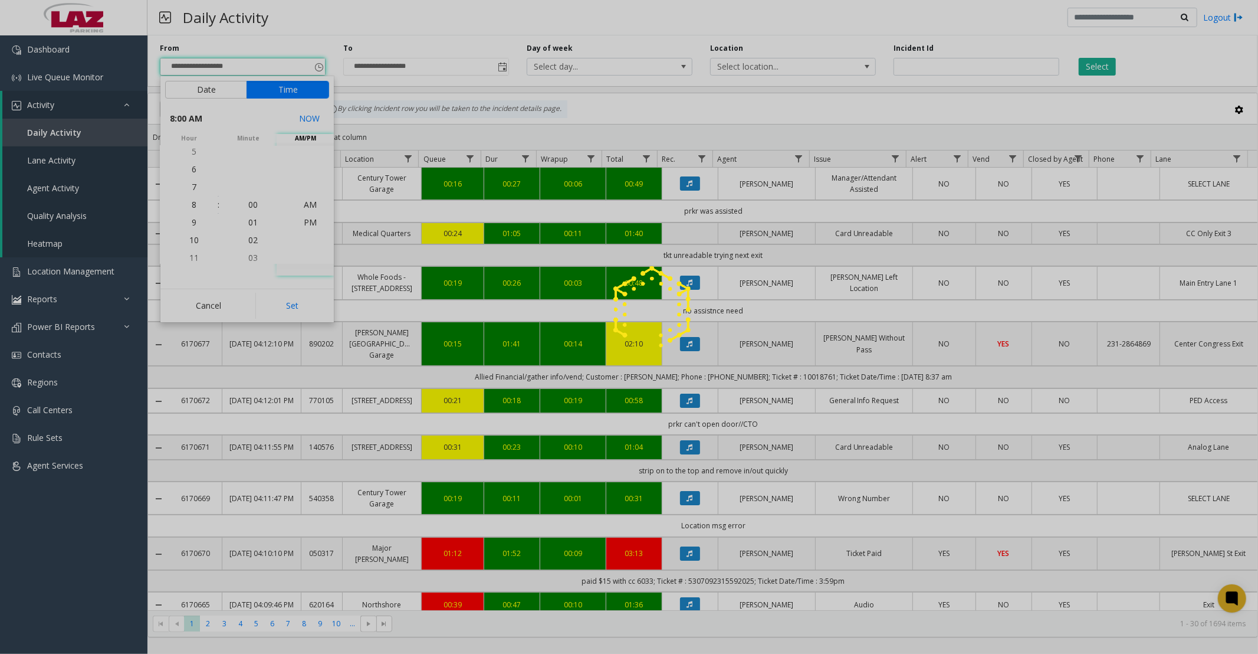
click at [297, 202] on app-root "**********" at bounding box center [629, 327] width 1258 height 654
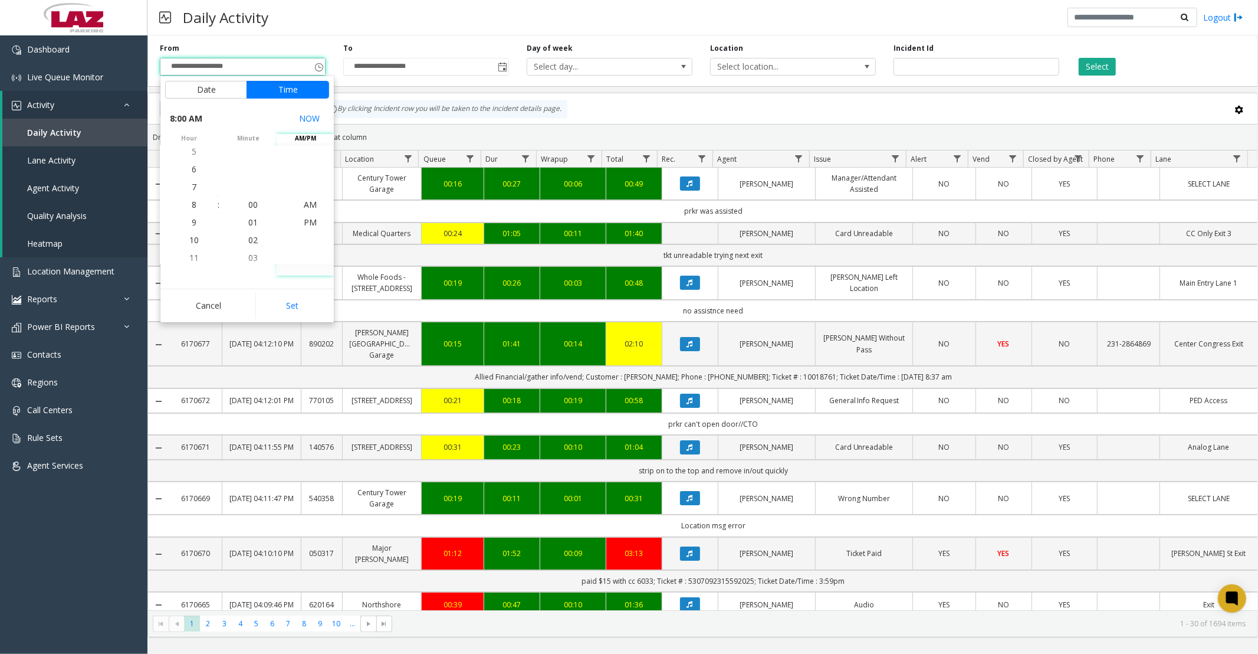
click at [291, 302] on button "Set" at bounding box center [292, 306] width 74 height 26
type input "**********"
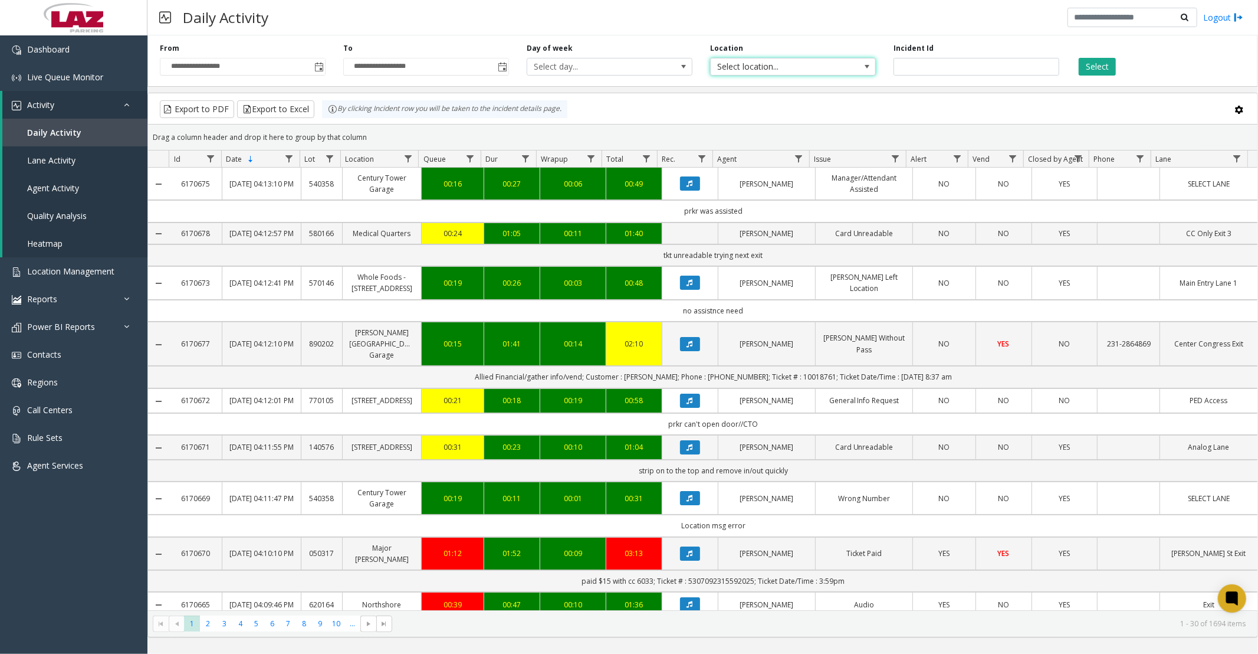
click at [805, 71] on span "Select location..." at bounding box center [777, 66] width 132 height 17
type input "******"
click at [721, 135] on li "100240 Chicago Meters" at bounding box center [793, 129] width 162 height 16
click at [1094, 65] on button "Select" at bounding box center [1097, 67] width 37 height 18
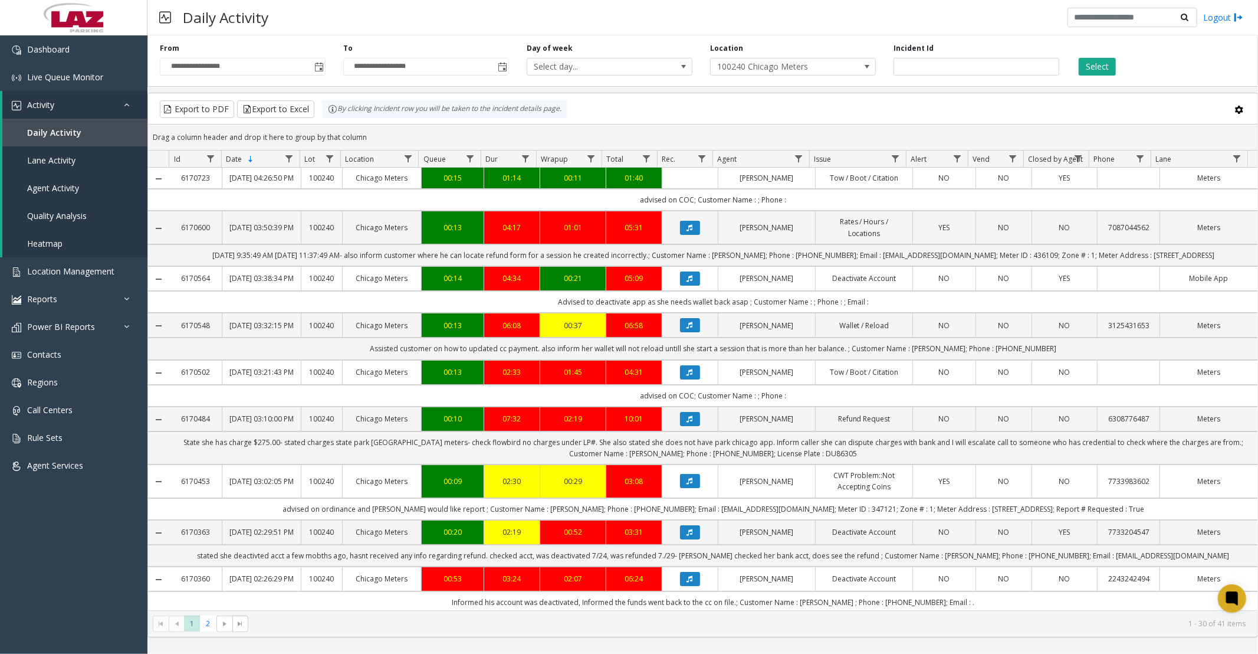
click at [1101, 68] on button "Select" at bounding box center [1097, 67] width 37 height 18
click at [280, 107] on button "Export to Excel" at bounding box center [275, 109] width 77 height 18
